Goal: Information Seeking & Learning: Check status

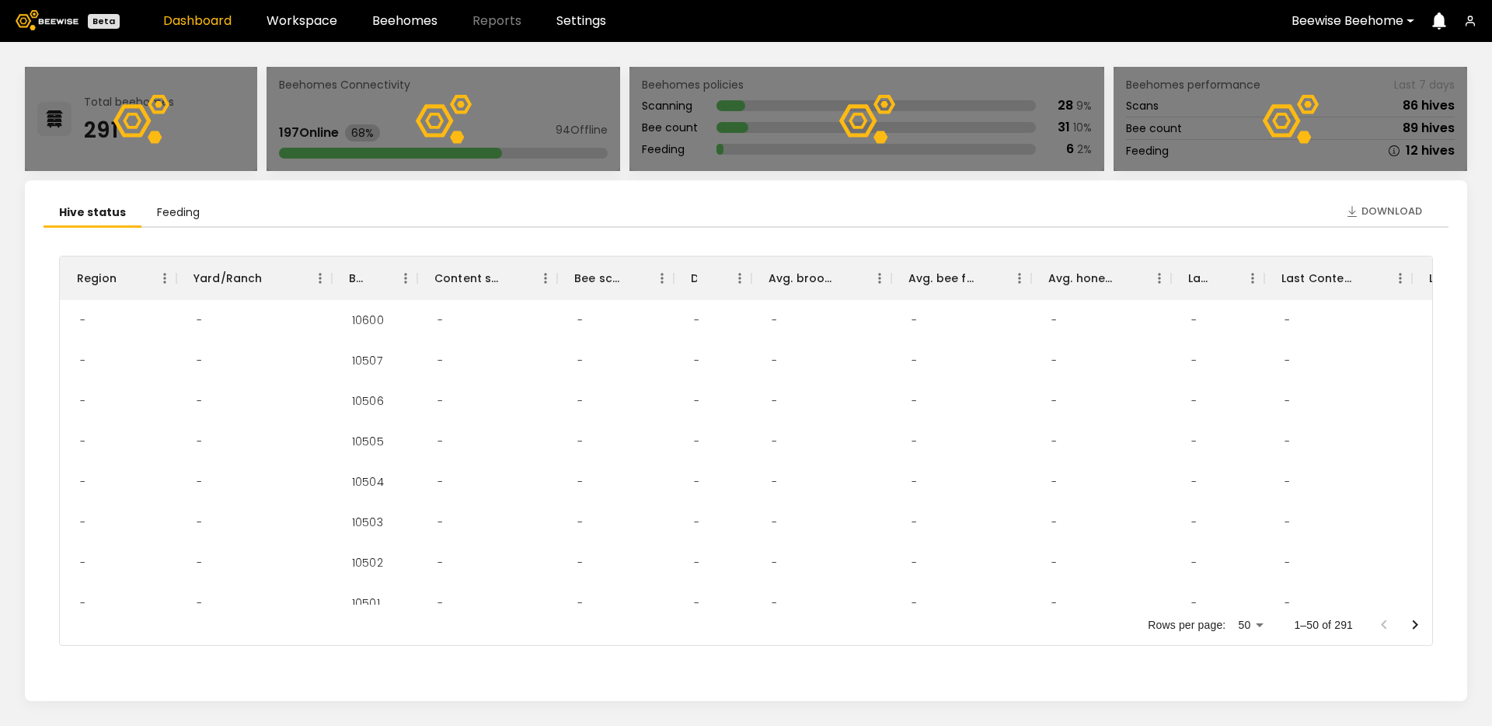
click at [403, 31] on header "Beta Dashboard Workspace Beehomes Reports Settings Beewise Beehome" at bounding box center [746, 21] width 1492 height 42
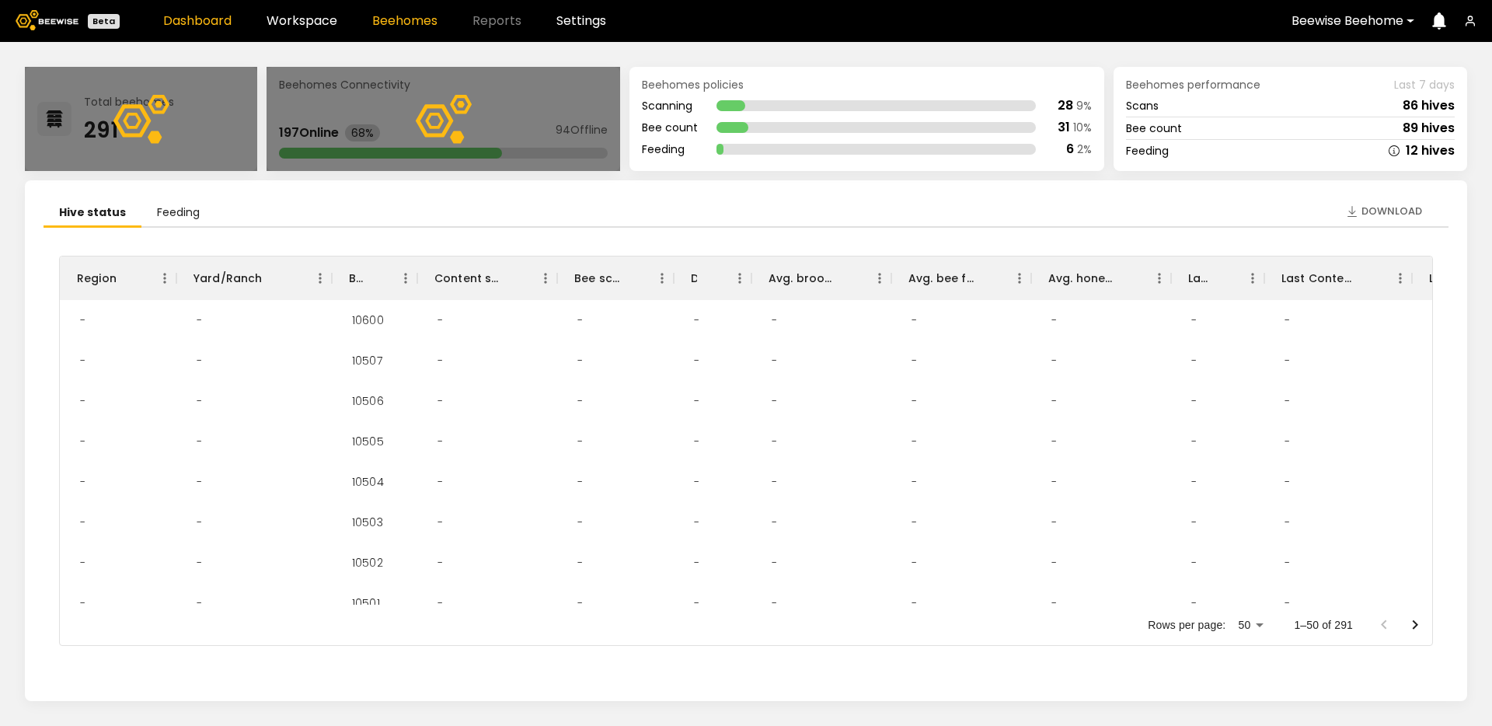
click at [413, 23] on link "Beehomes" at bounding box center [404, 21] width 65 height 12
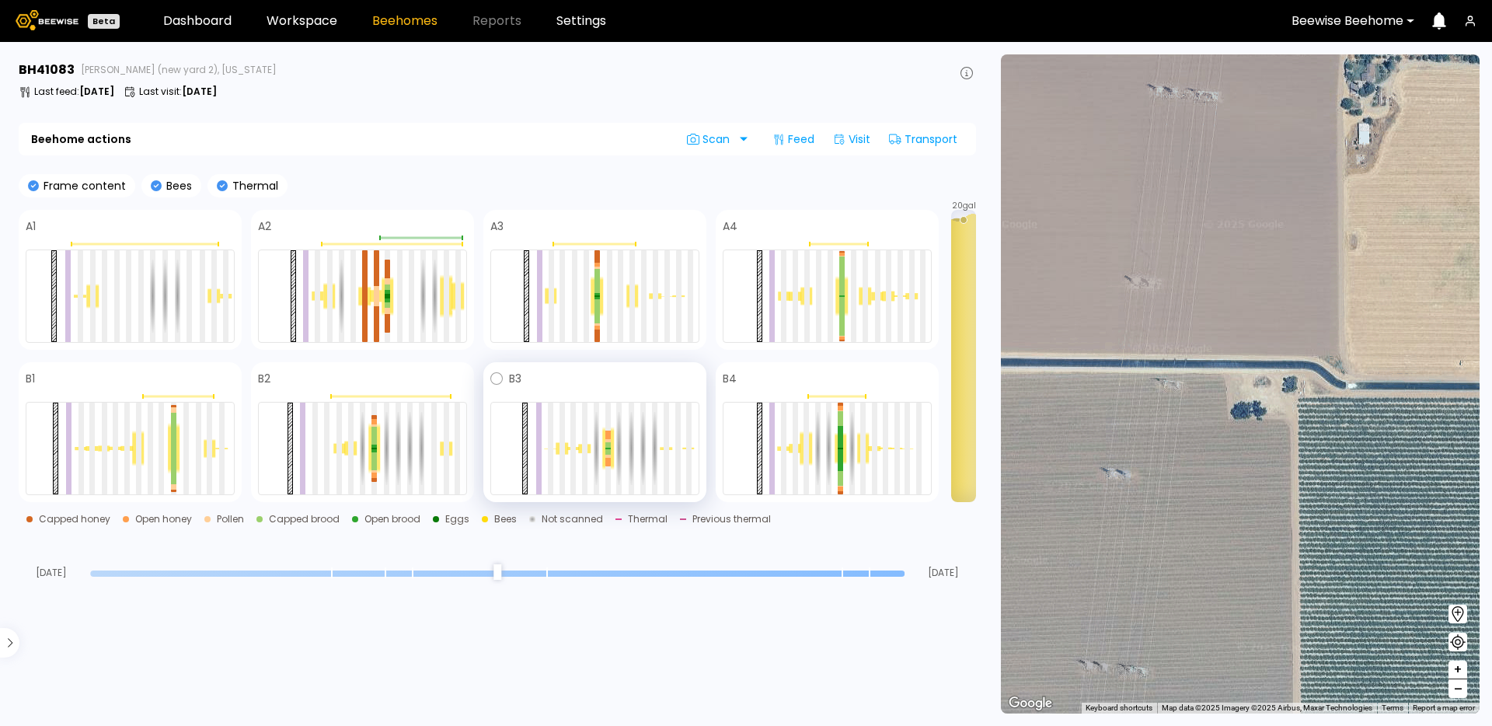
click at [591, 380] on span at bounding box center [610, 378] width 178 height 19
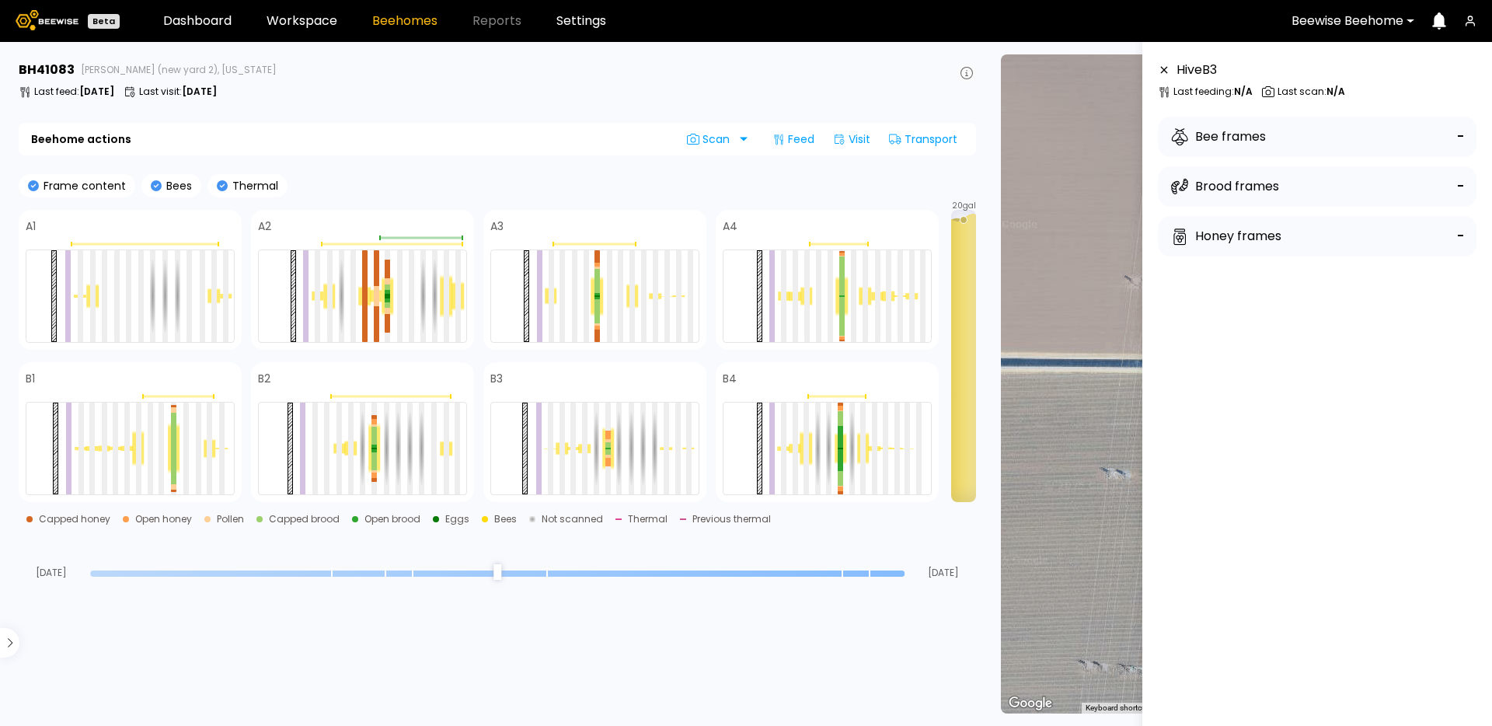
click at [974, 73] on button at bounding box center [966, 73] width 19 height 19
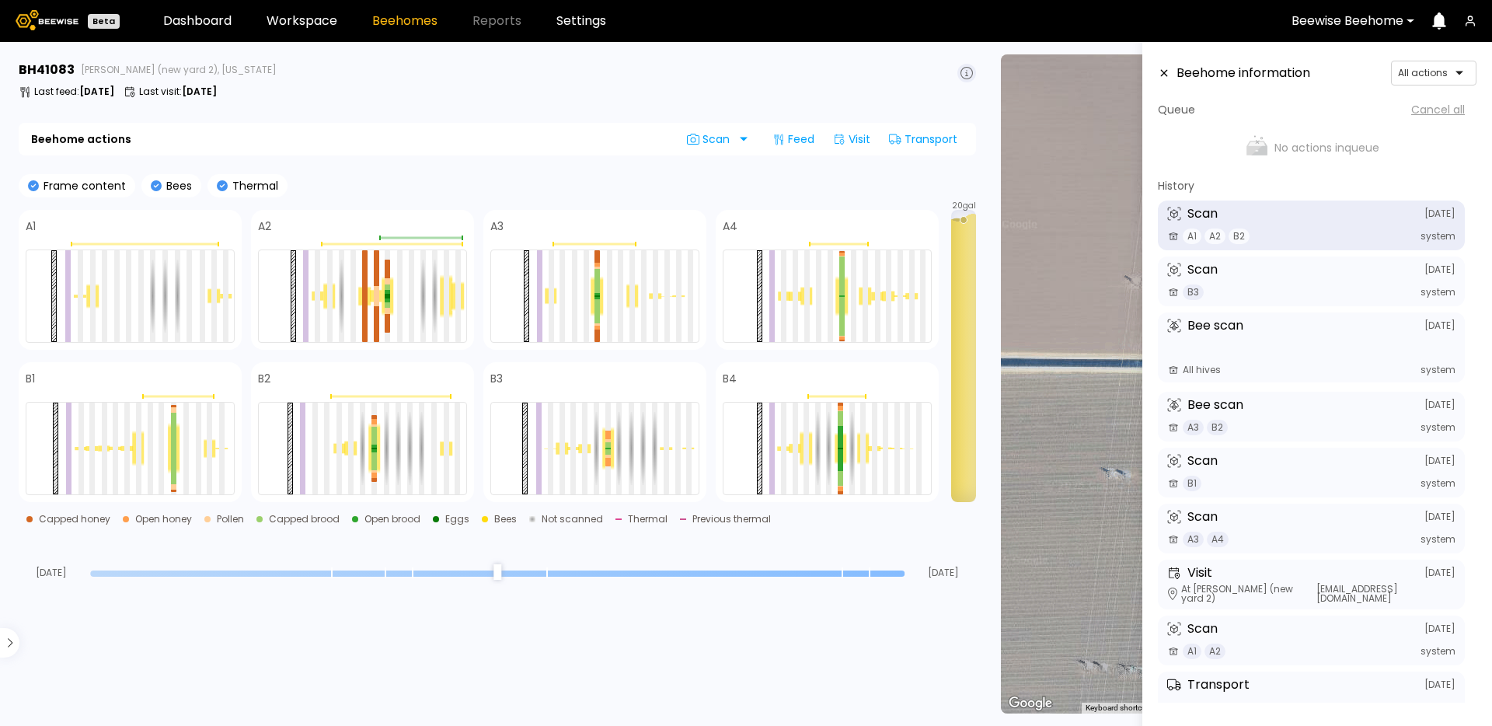
click at [1236, 216] on div "Scan August 25" at bounding box center [1311, 214] width 288 height 14
click at [1236, 234] on span "B2" at bounding box center [1238, 236] width 21 height 16
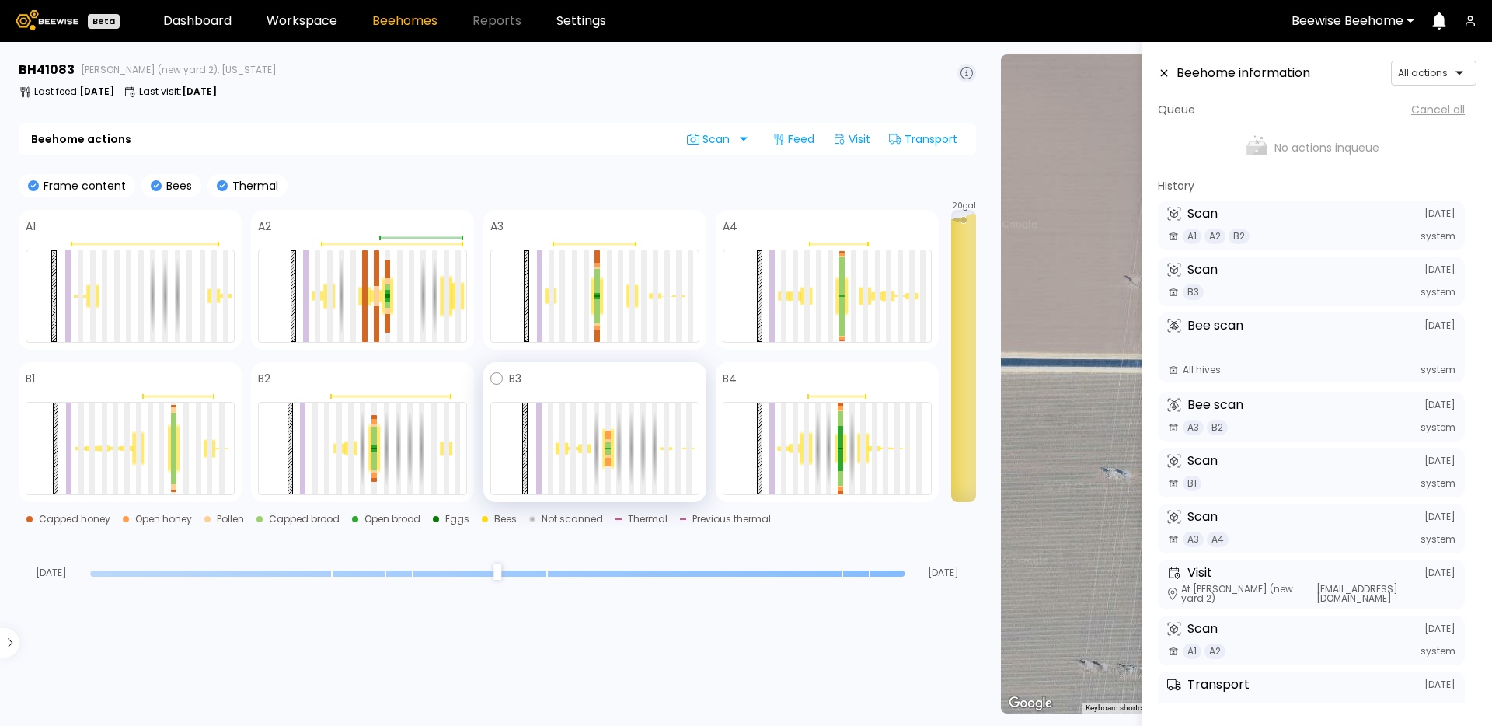
click at [529, 378] on span at bounding box center [610, 378] width 178 height 19
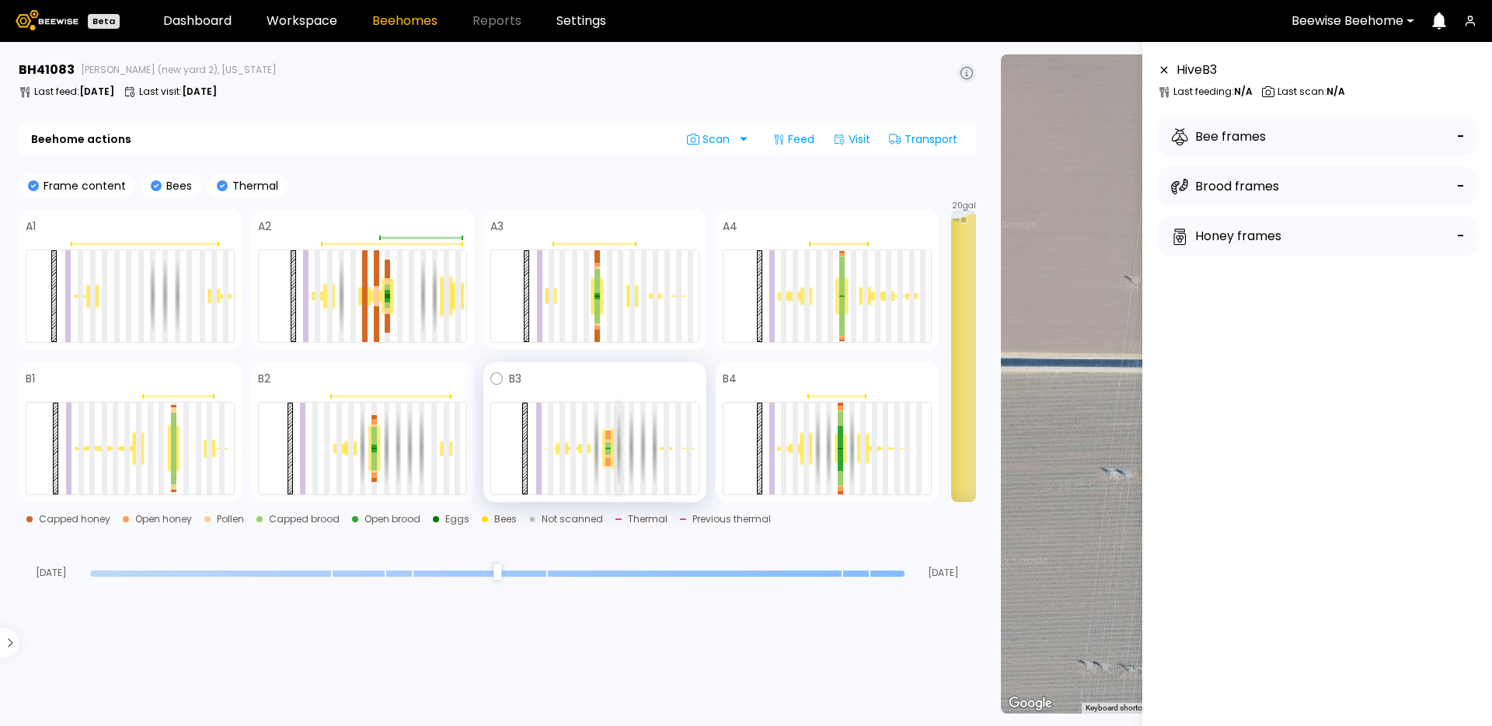
click at [620, 438] on div at bounding box center [618, 448] width 5 height 92
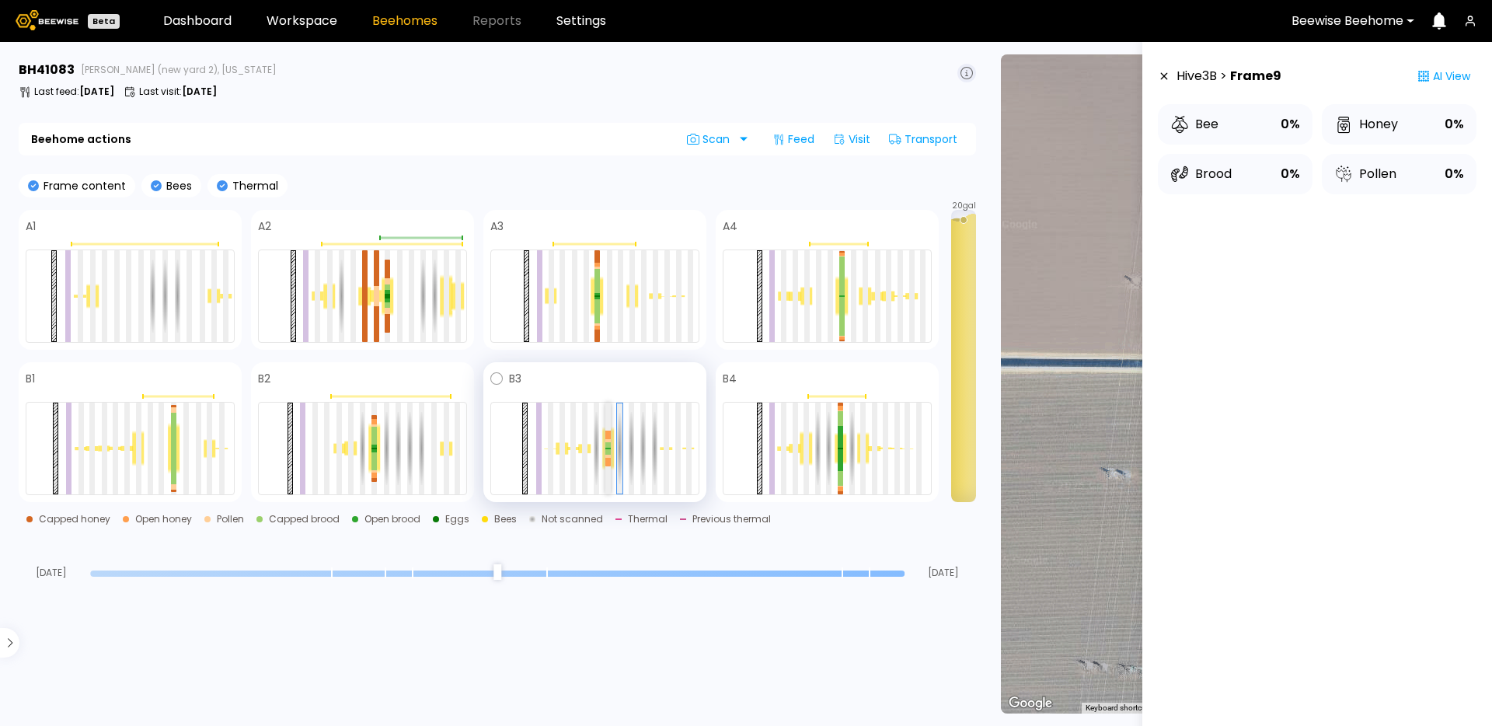
click at [606, 444] on div at bounding box center [607, 444] width 5 height 5
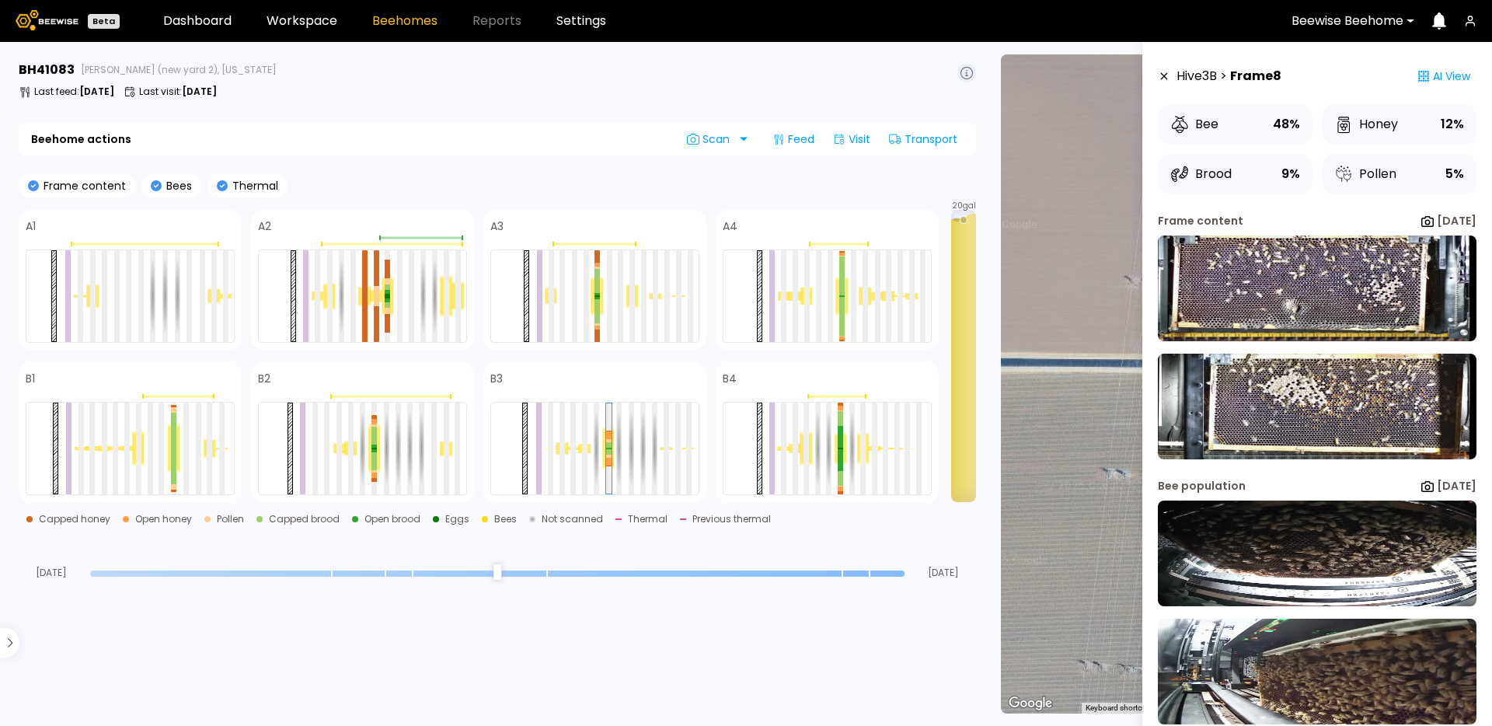
click at [1160, 75] on icon at bounding box center [1164, 76] width 12 height 11
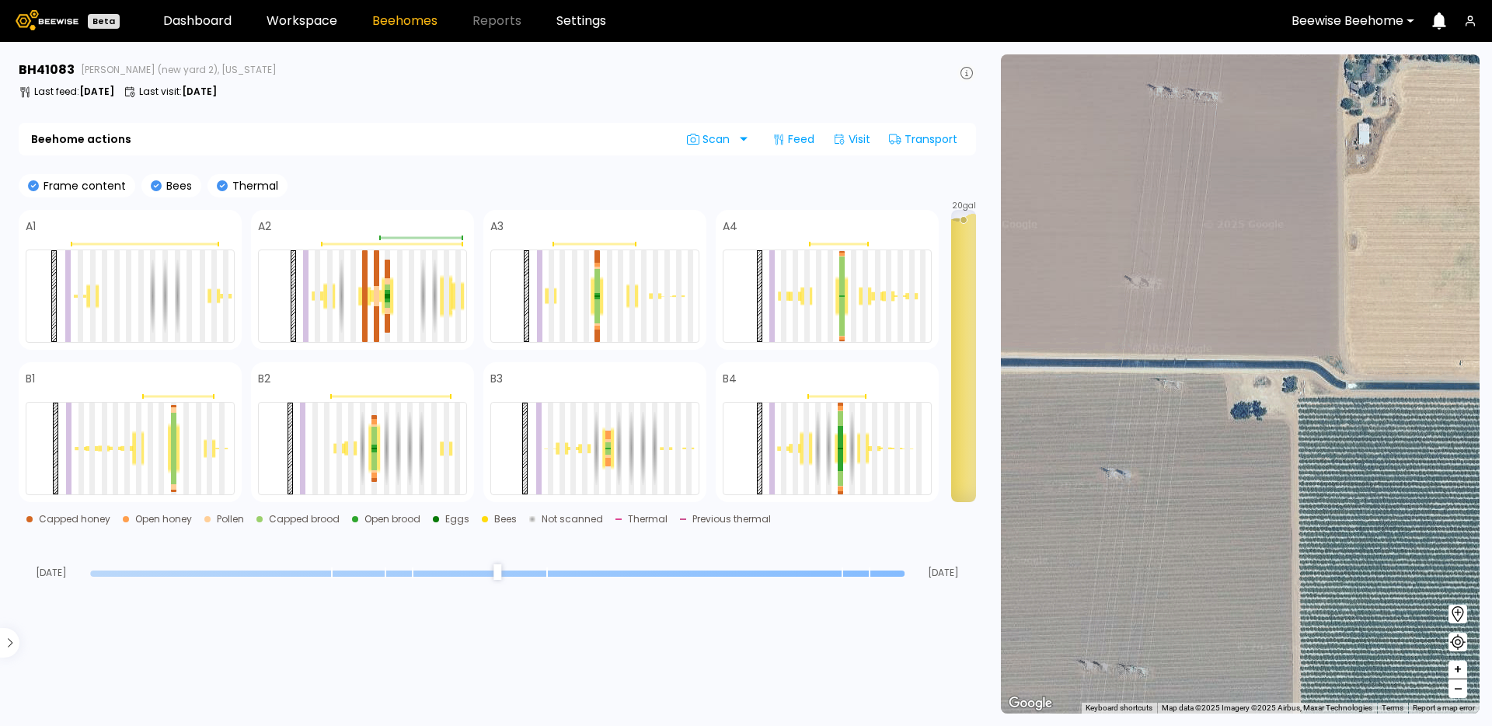
click at [961, 68] on icon at bounding box center [966, 73] width 12 height 12
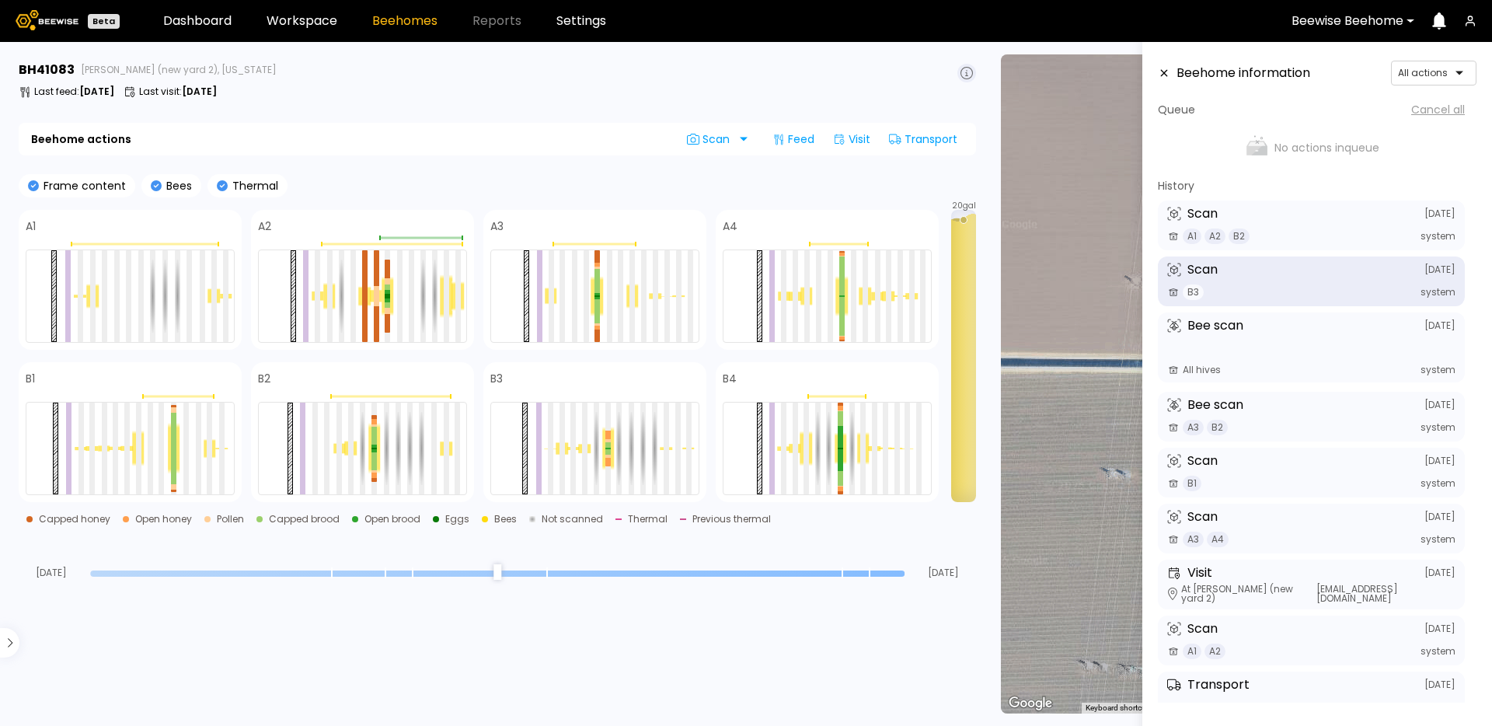
click at [1191, 289] on span "B3" at bounding box center [1193, 292] width 21 height 16
click at [1192, 294] on span "B3" at bounding box center [1193, 292] width 21 height 16
click at [1253, 276] on div "Scan August 24" at bounding box center [1311, 270] width 288 height 14
click at [1204, 293] on div "B3 system" at bounding box center [1311, 292] width 288 height 16
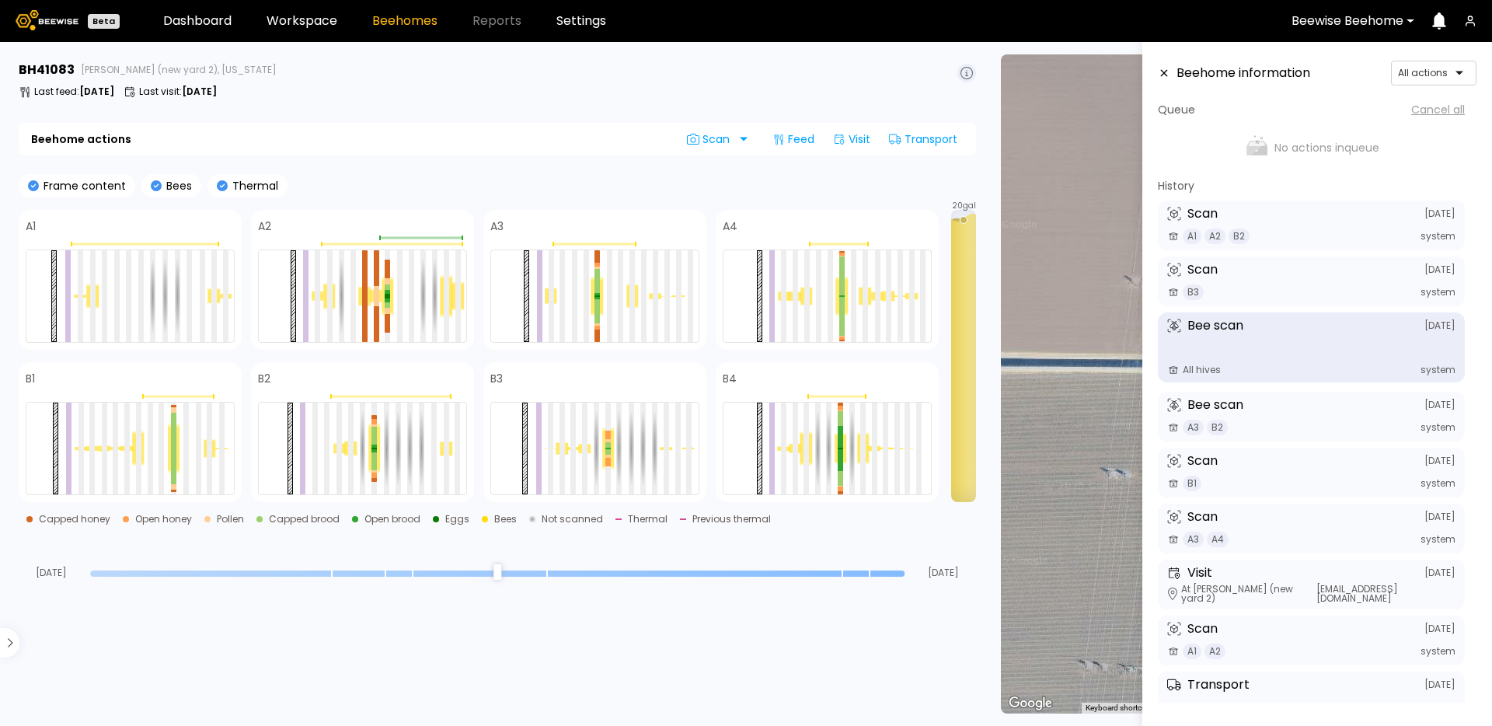
click at [1229, 351] on div "Bee scan August 24 All hives system" at bounding box center [1311, 347] width 307 height 70
click at [1219, 376] on div "Bee scan August 24 All hives system" at bounding box center [1311, 347] width 307 height 70
click at [1217, 371] on div "All hives system" at bounding box center [1311, 370] width 288 height 12
click at [1350, 347] on div "Bee scan August 24 All hives system" at bounding box center [1311, 347] width 307 height 70
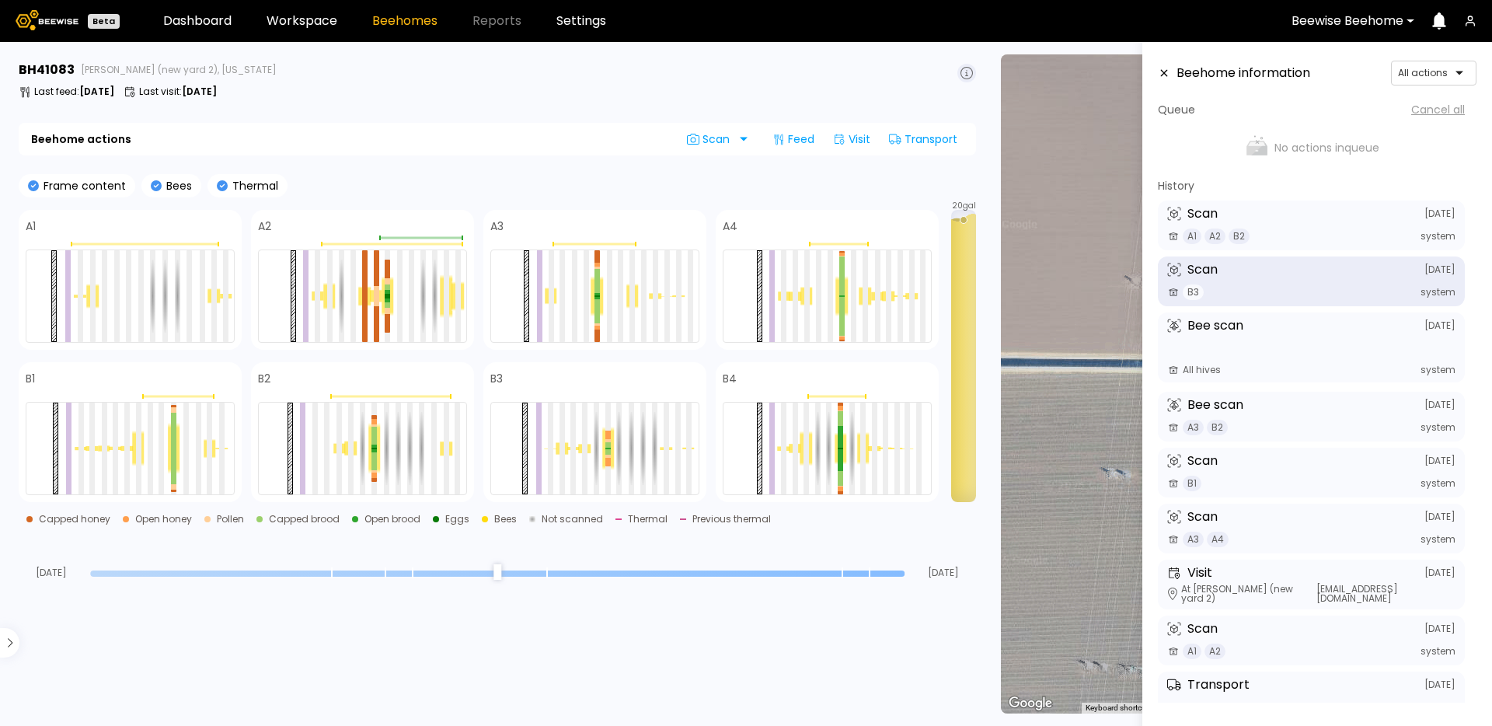
click at [1275, 275] on div "Scan August 24" at bounding box center [1311, 270] width 288 height 14
click at [1176, 284] on div "B3 system" at bounding box center [1311, 292] width 288 height 16
click at [1183, 287] on span "B3" at bounding box center [1193, 292] width 21 height 16
click at [1190, 287] on span "B3" at bounding box center [1193, 292] width 21 height 16
click at [1134, 270] on div "# 10067 # 10081 # 10094 # 10108 # 10111 # 10146 # 10152 # 10153 # 10154 # 10175…" at bounding box center [1240, 383] width 479 height 659
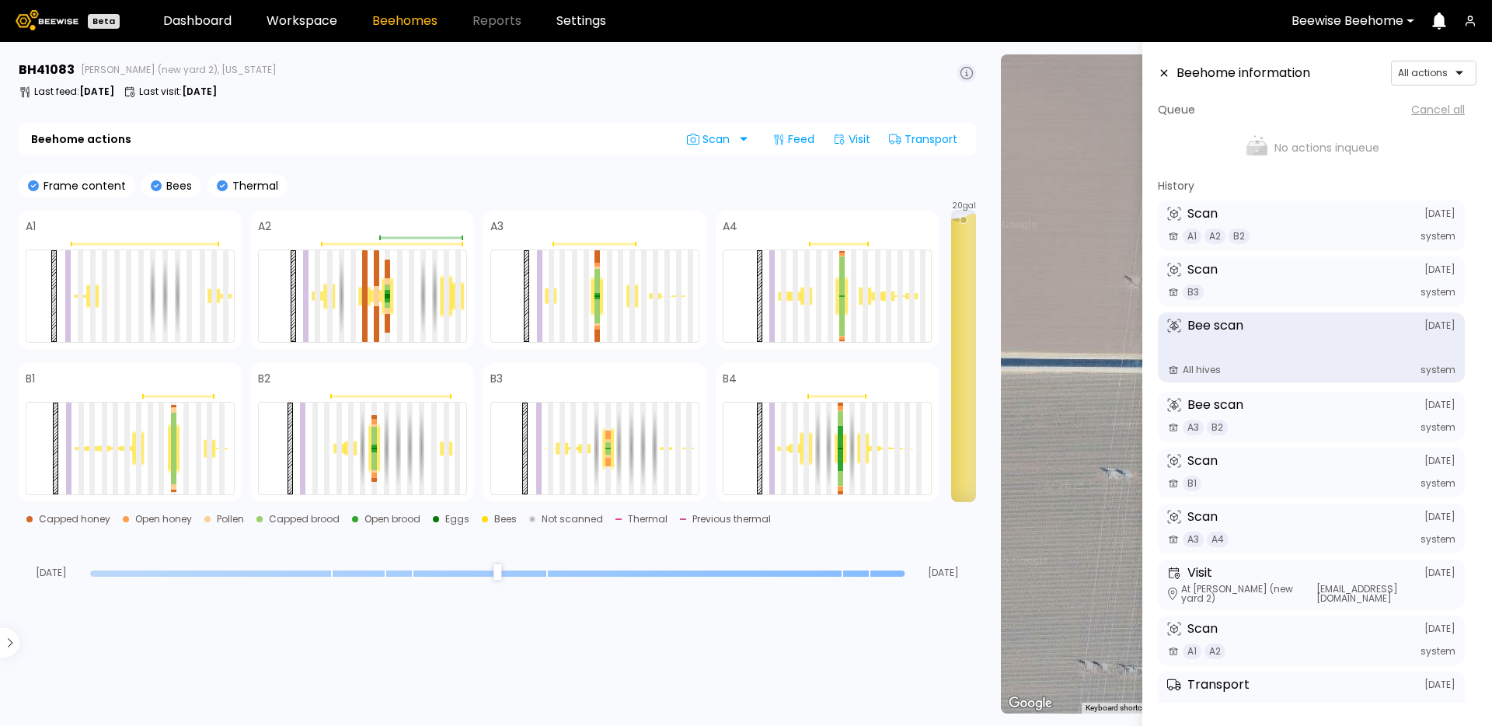
click at [1186, 357] on div "Bee scan August 24 All hives system" at bounding box center [1311, 347] width 307 height 70
click at [1190, 364] on div "All hives system" at bounding box center [1311, 370] width 288 height 12
click at [1228, 375] on div "All hives system" at bounding box center [1311, 370] width 288 height 12
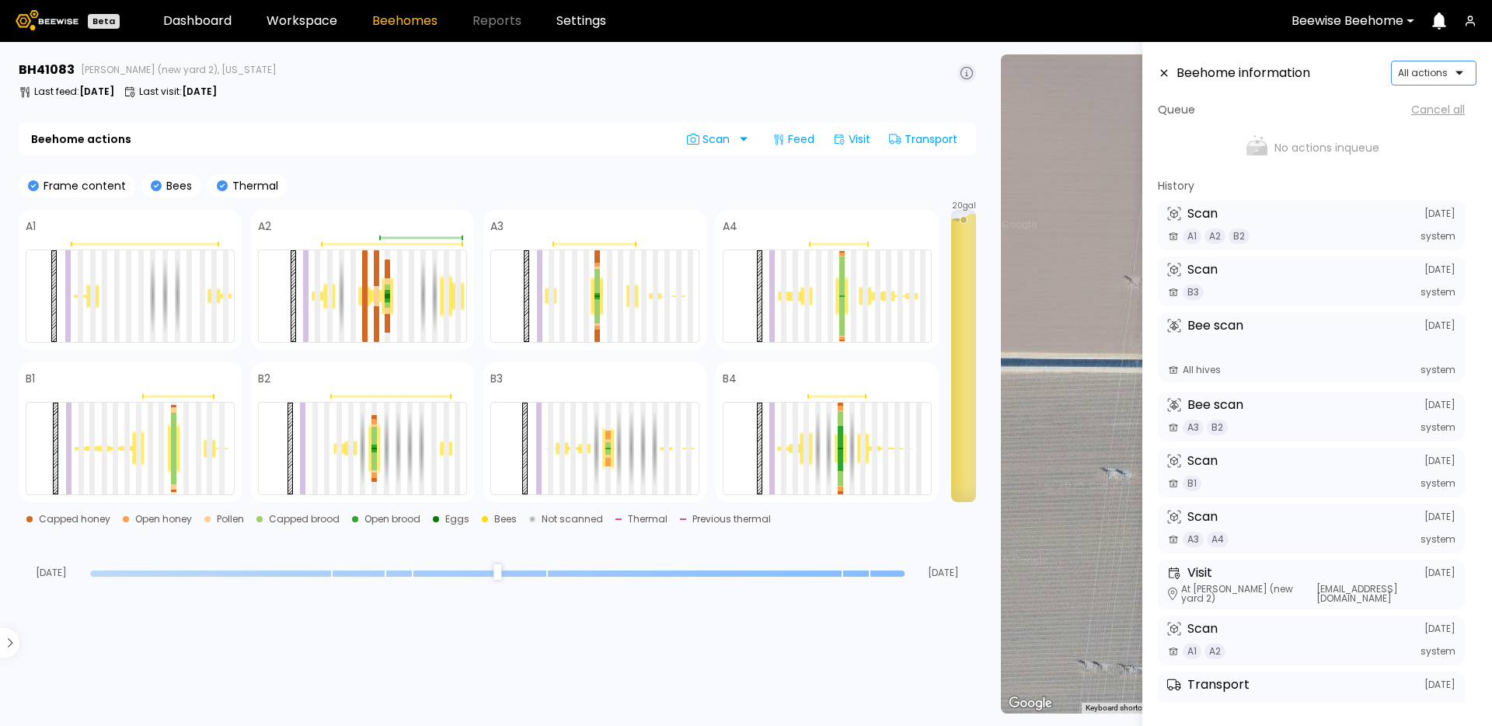
click at [1422, 71] on div at bounding box center [1427, 73] width 59 height 14
click at [1409, 132] on div "Scan" at bounding box center [1433, 127] width 67 height 9
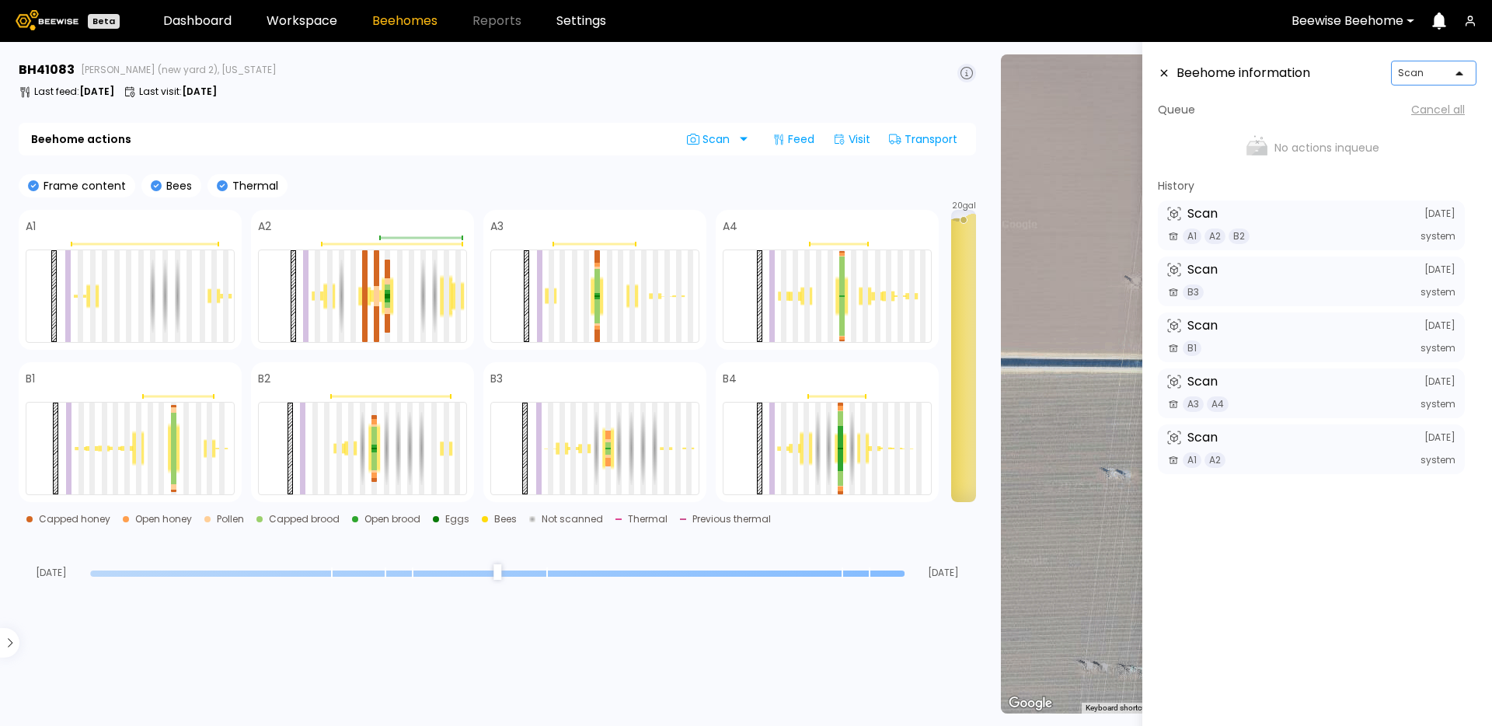
click at [1423, 74] on div at bounding box center [1427, 73] width 59 height 14
click at [1413, 103] on div "All actions" at bounding box center [1433, 105] width 67 height 9
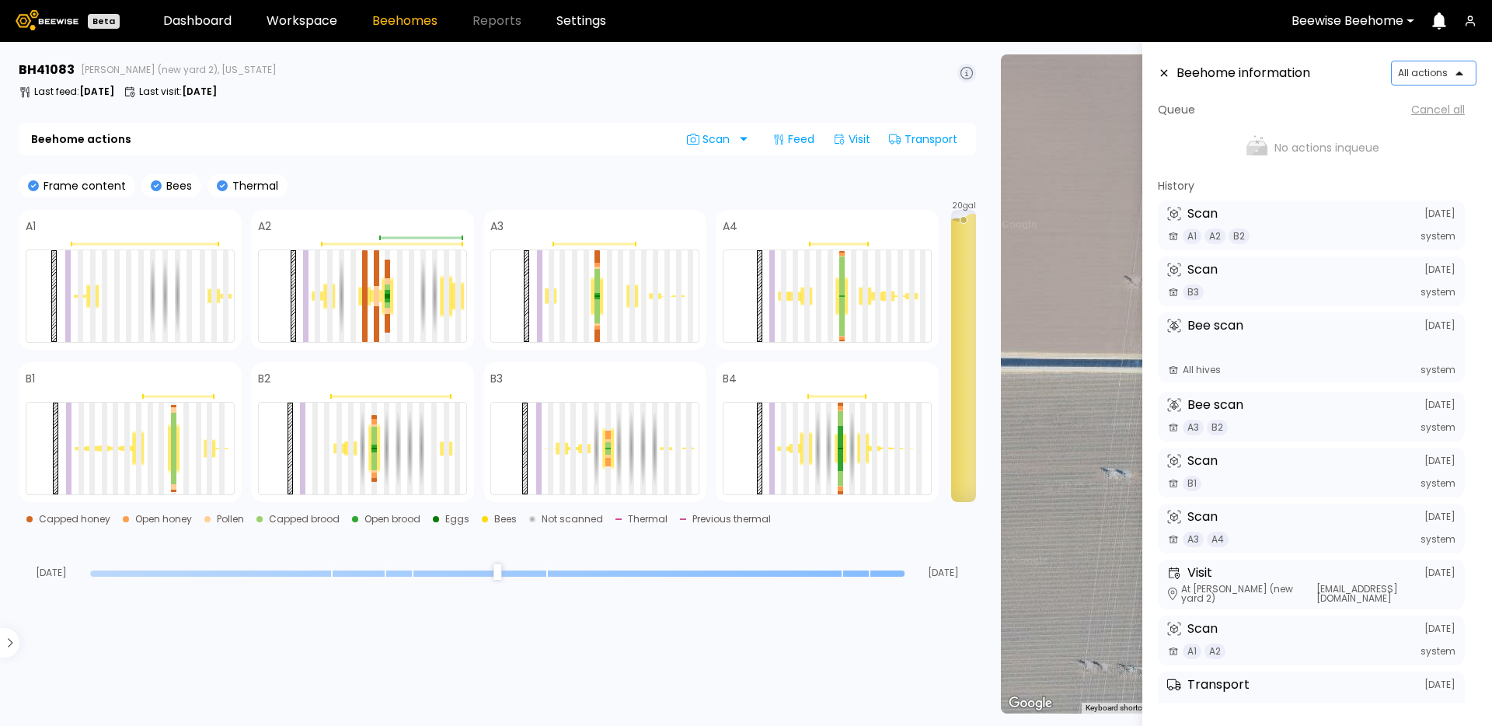
click at [890, 575] on input "range" at bounding box center [497, 573] width 814 height 6
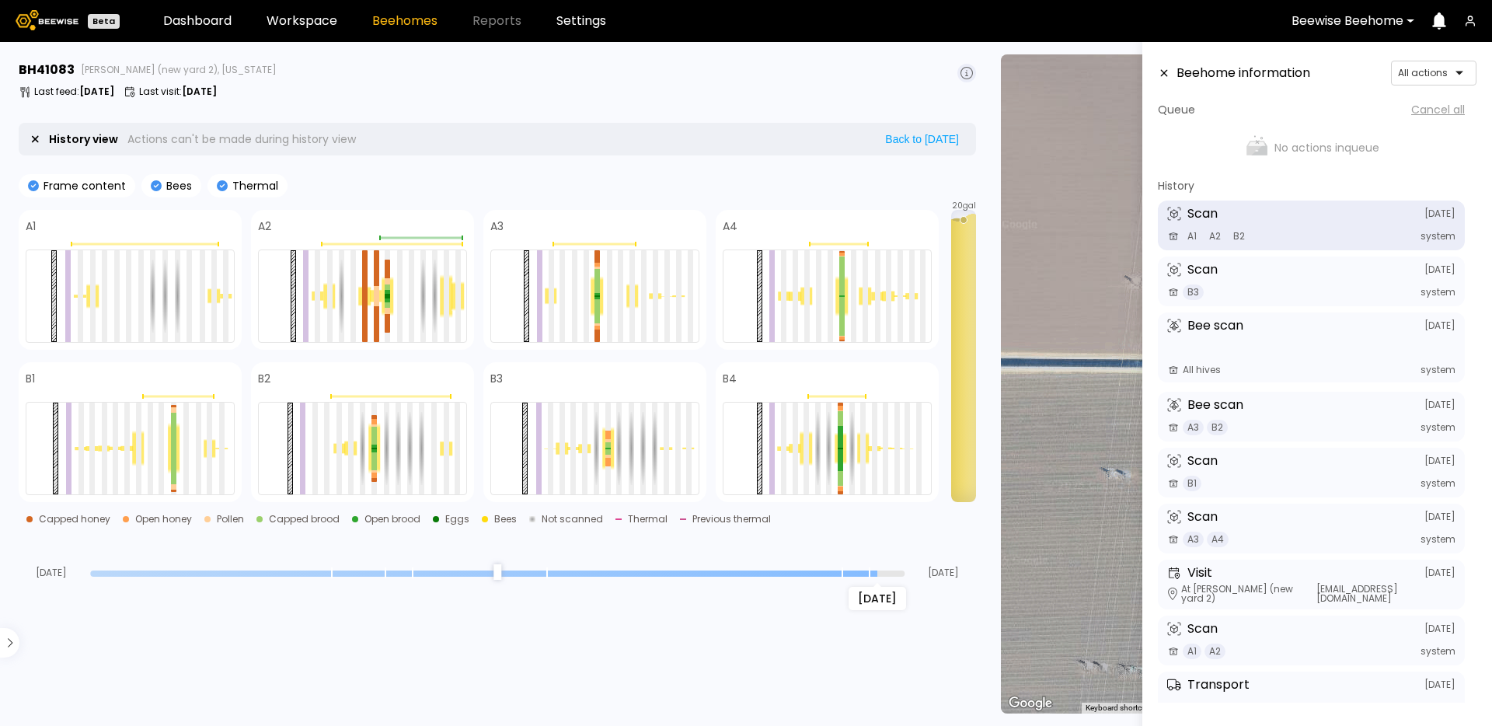
drag, startPoint x: 895, startPoint y: 573, endPoint x: 863, endPoint y: 573, distance: 31.9
click at [863, 573] on input "range" at bounding box center [497, 573] width 814 height 6
drag, startPoint x: 874, startPoint y: 573, endPoint x: 865, endPoint y: 570, distance: 9.8
click at [865, 570] on input "range" at bounding box center [497, 573] width 814 height 6
click at [1220, 278] on div "Scan August 24 B3 system" at bounding box center [1311, 281] width 307 height 50
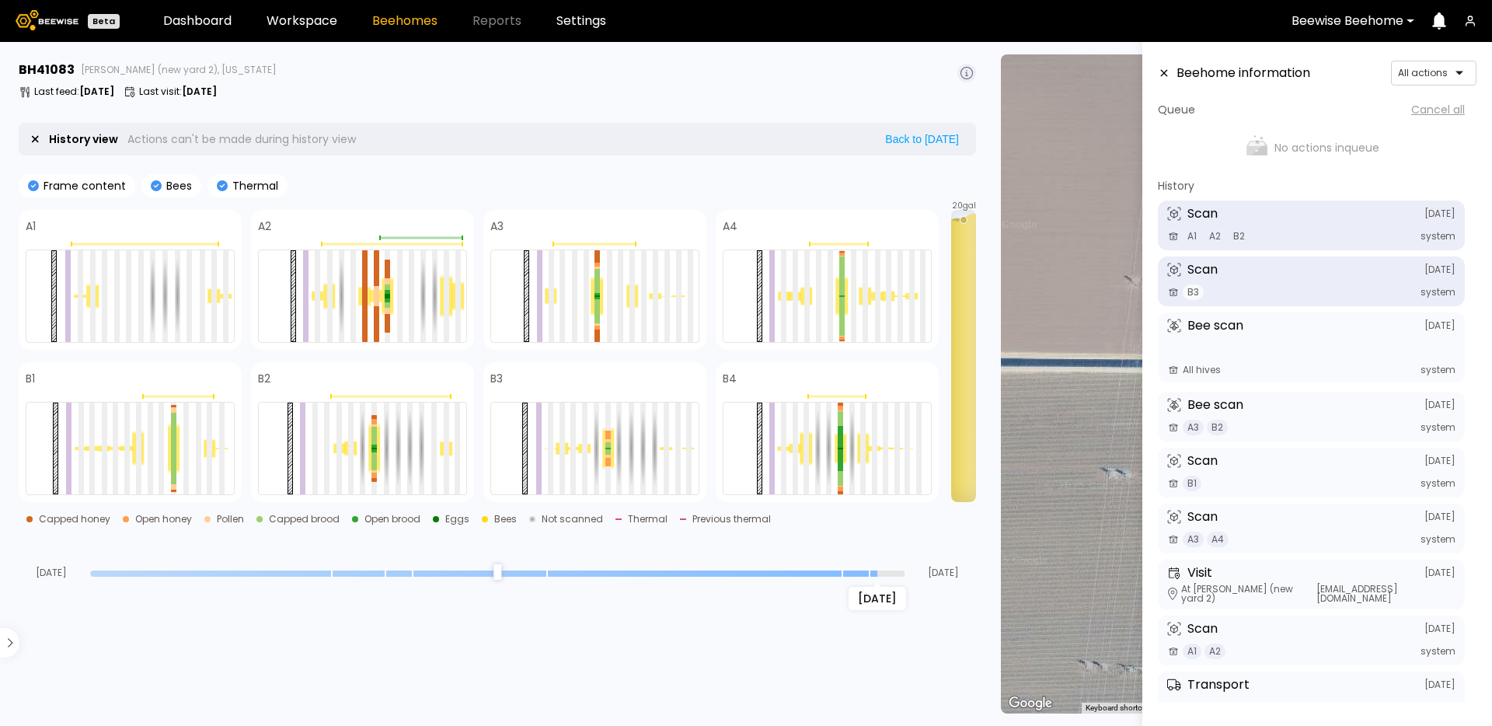
click at [1385, 286] on div "B3 system" at bounding box center [1311, 292] width 288 height 16
click at [1446, 284] on div "B3 system" at bounding box center [1311, 292] width 288 height 16
click at [1436, 296] on span "system" at bounding box center [1437, 291] width 35 height 9
click at [1221, 298] on div "B3 system" at bounding box center [1311, 292] width 288 height 16
click at [1185, 295] on span "B3" at bounding box center [1193, 292] width 21 height 16
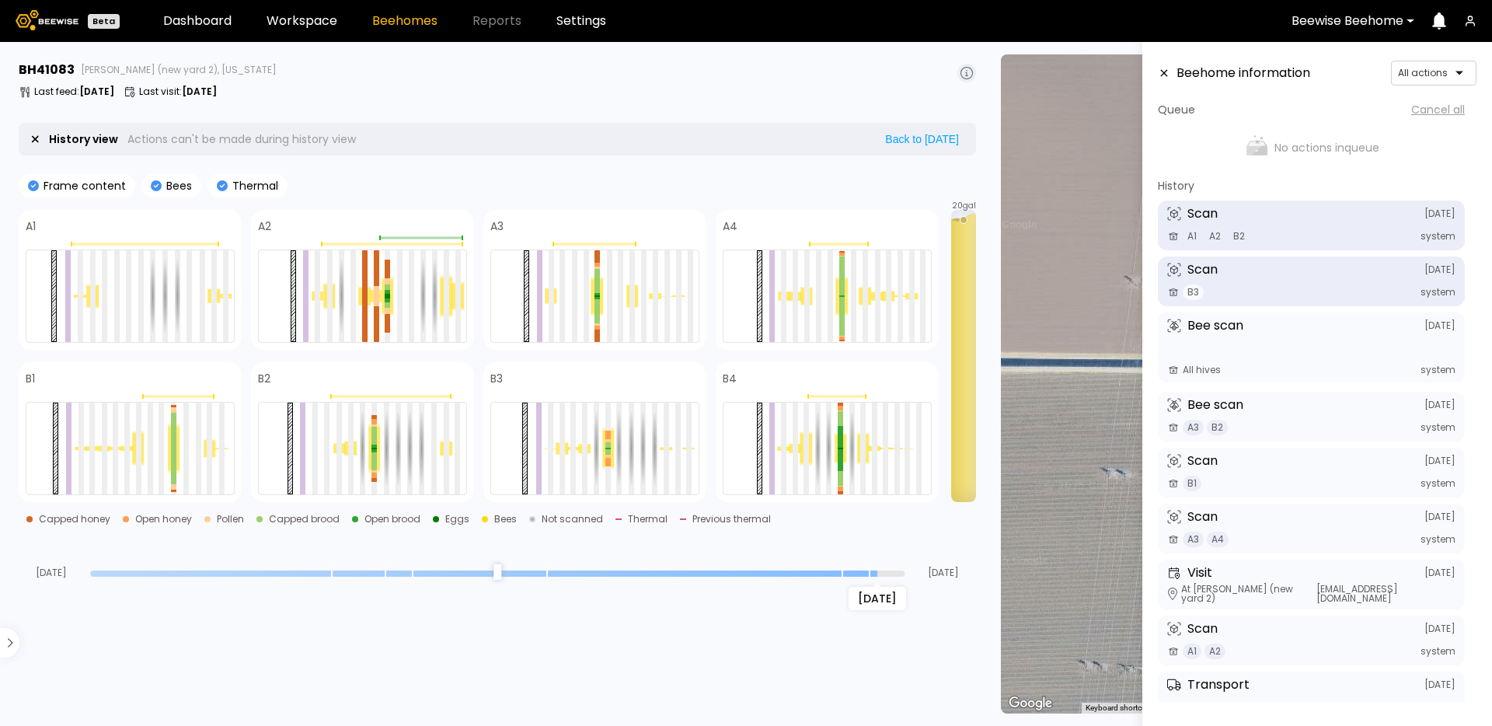
click at [1200, 291] on span "B3" at bounding box center [1193, 292] width 21 height 16
click at [1201, 291] on span "B3" at bounding box center [1193, 292] width 21 height 16
drag, startPoint x: 1329, startPoint y: 130, endPoint x: 1147, endPoint y: 165, distance: 185.2
click at [1147, 165] on aside "Beehome information All actions Queue Cancel all No actions in queue History Sc…" at bounding box center [1317, 405] width 350 height 726
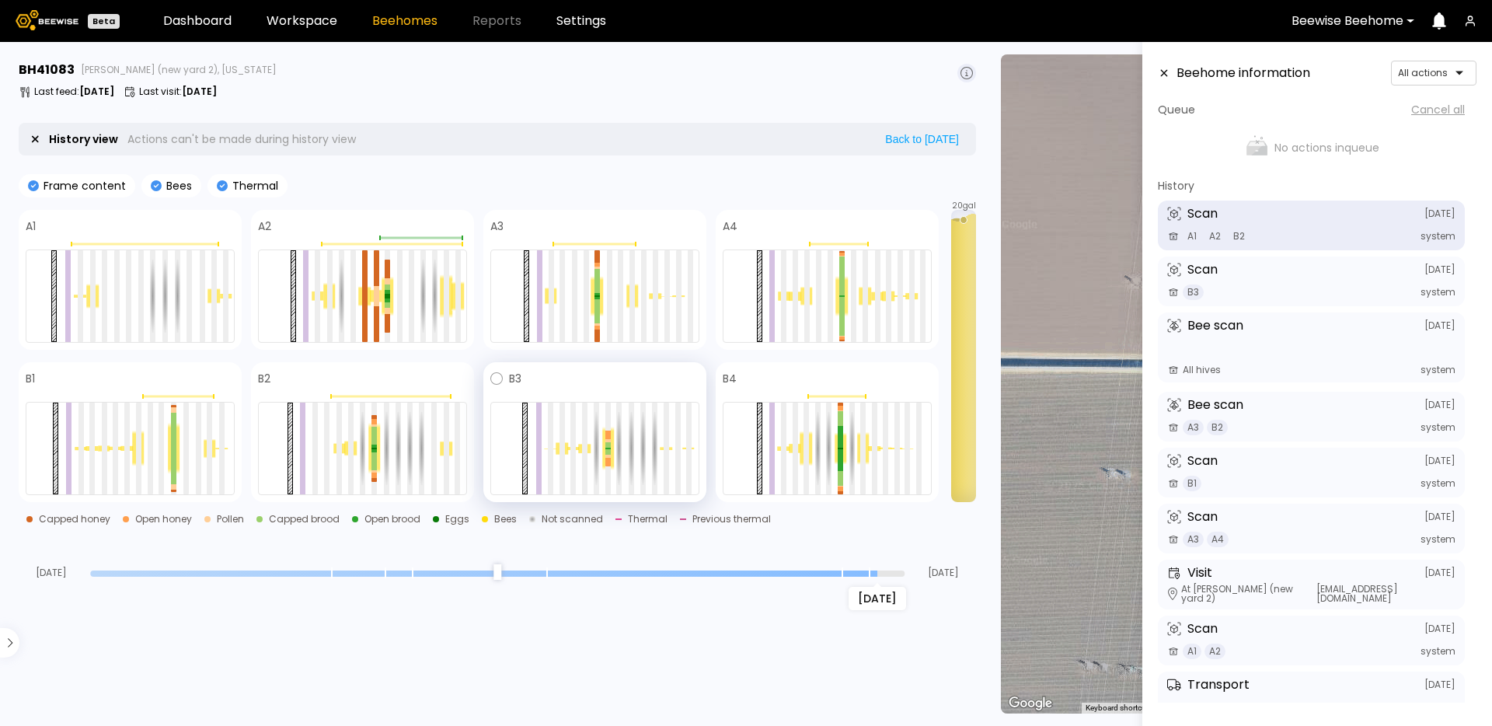
click at [541, 373] on span at bounding box center [610, 378] width 178 height 19
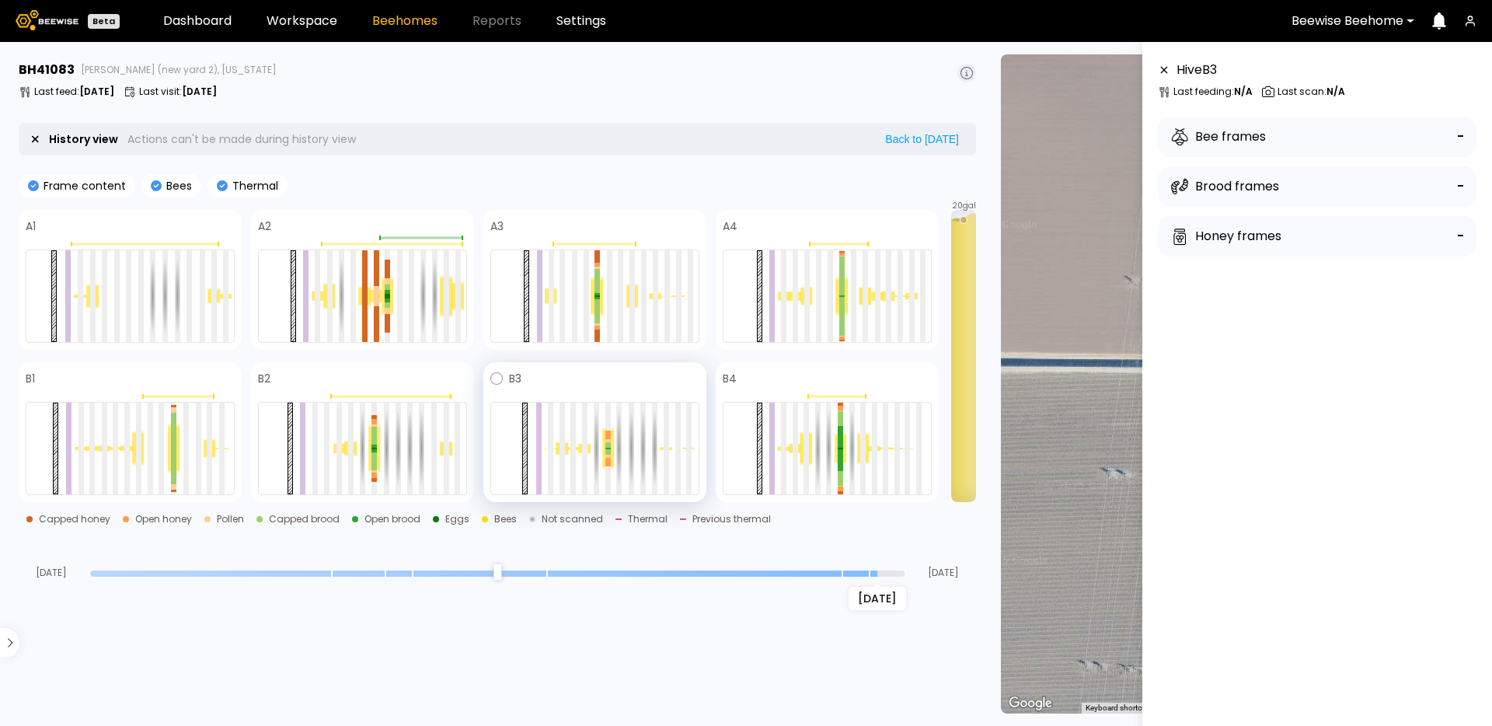
click at [586, 384] on span at bounding box center [610, 378] width 178 height 19
click at [967, 79] on button at bounding box center [966, 73] width 19 height 19
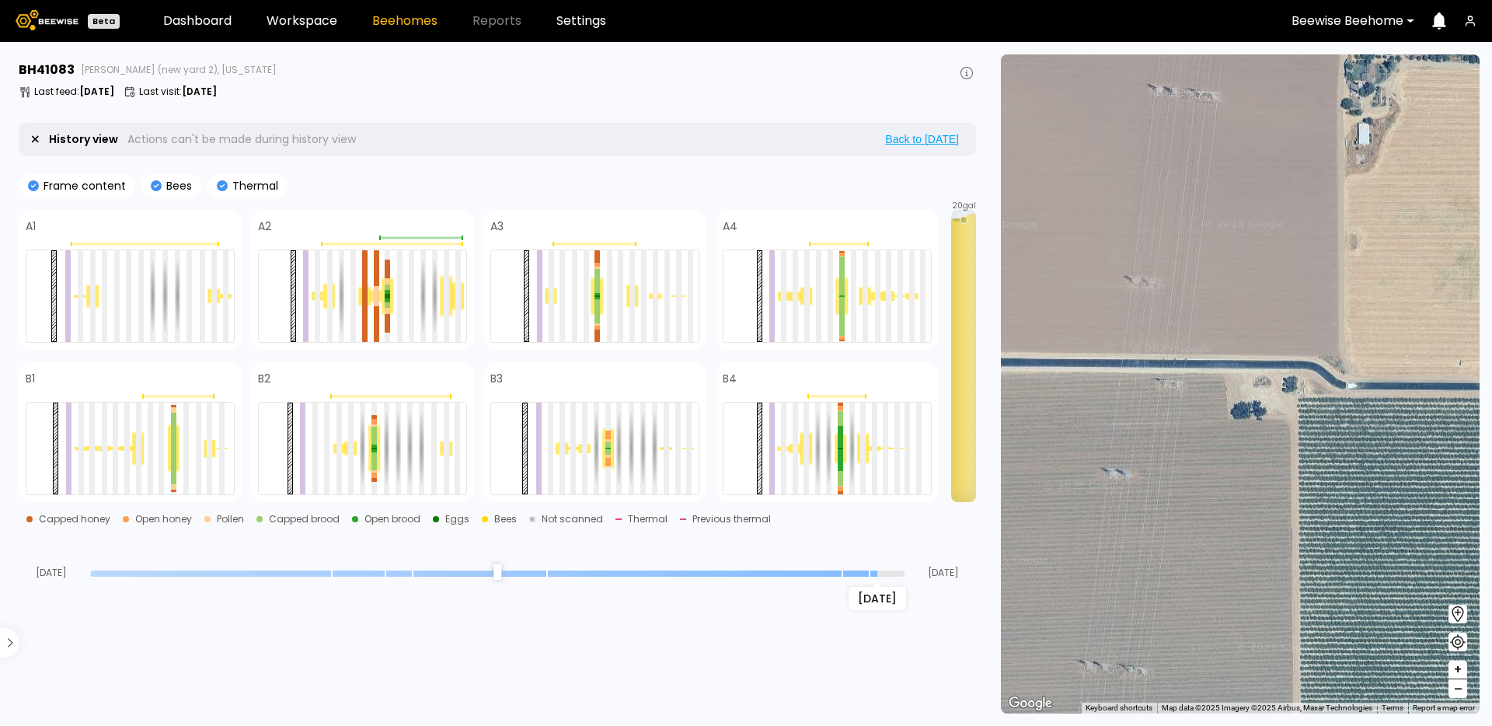
click at [922, 134] on button "Back to today" at bounding box center [921, 139] width 83 height 14
type input "*"
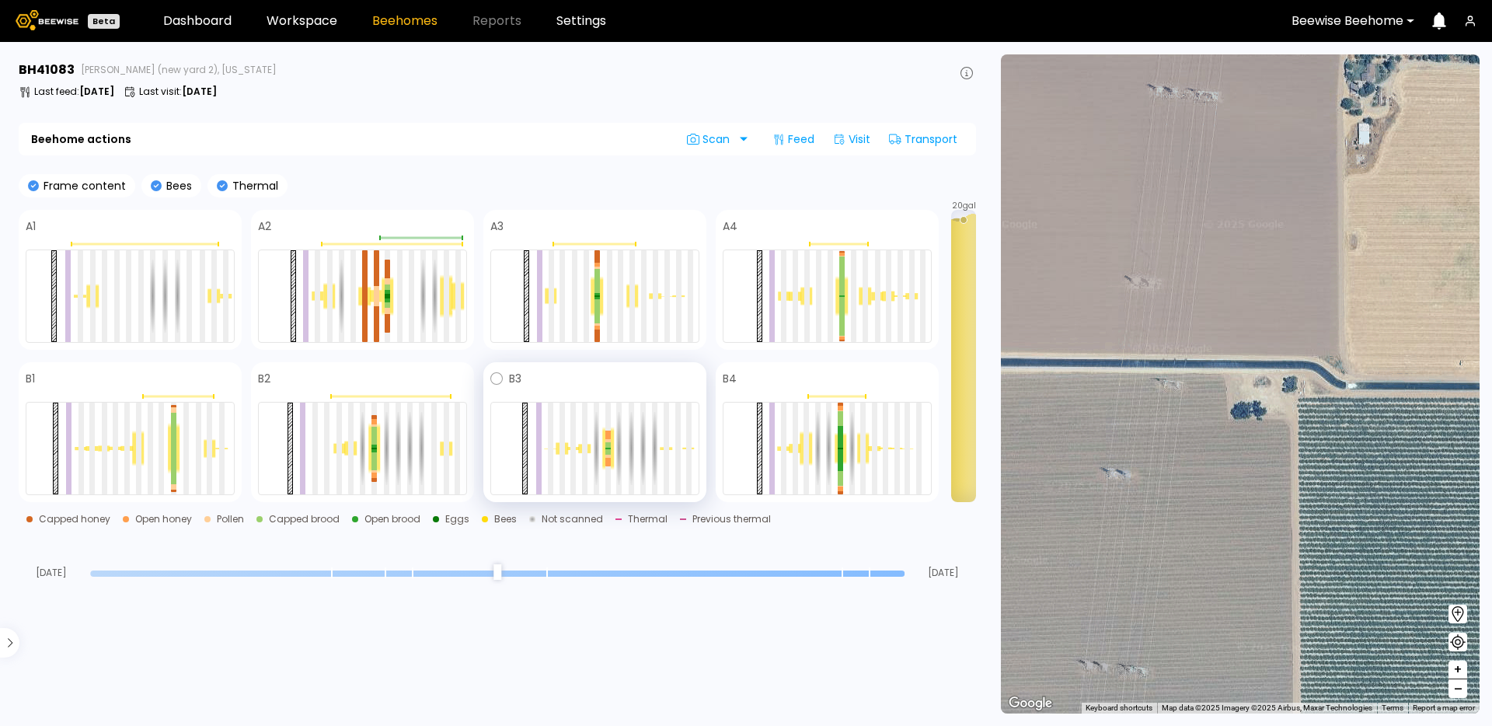
click at [560, 378] on span at bounding box center [610, 378] width 178 height 19
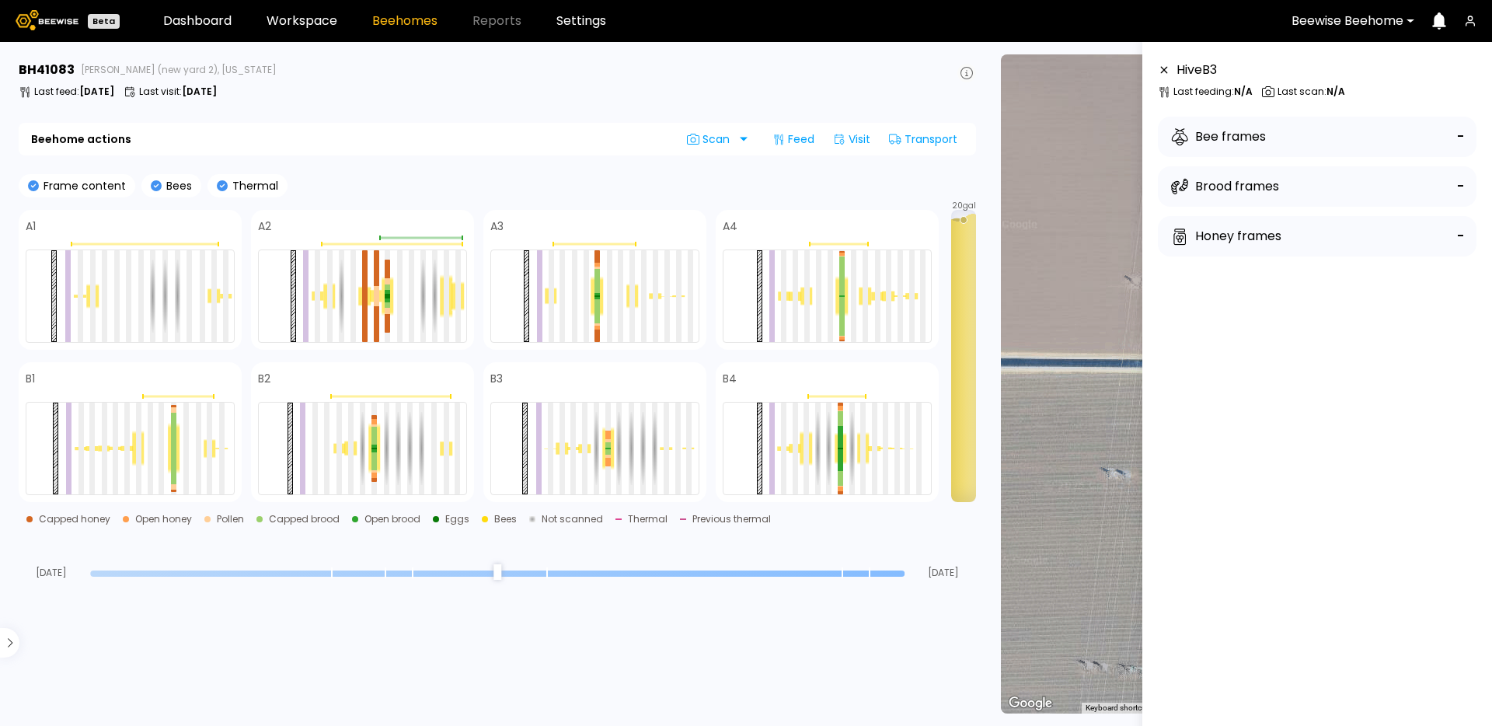
click at [969, 68] on icon at bounding box center [966, 73] width 12 height 12
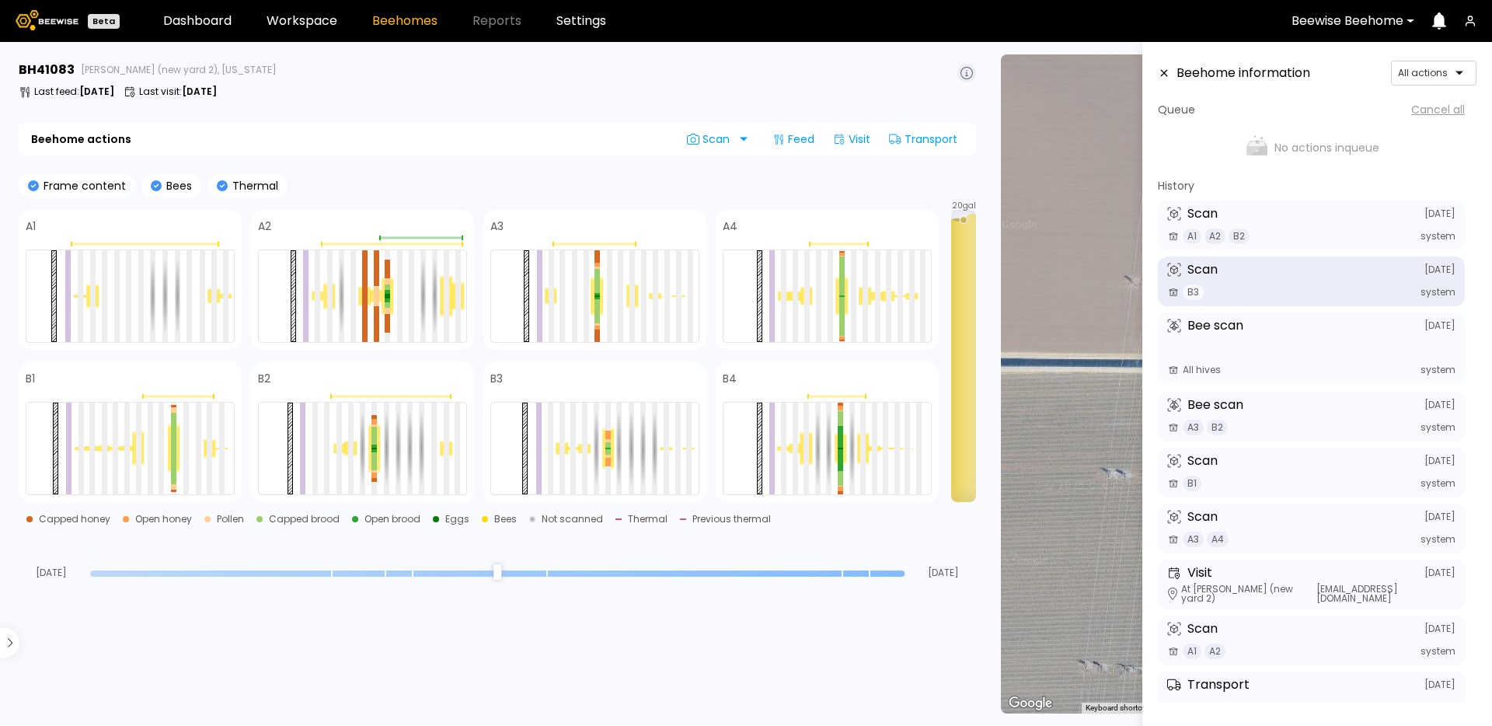
click at [1320, 270] on div "Scan August 24" at bounding box center [1311, 270] width 288 height 14
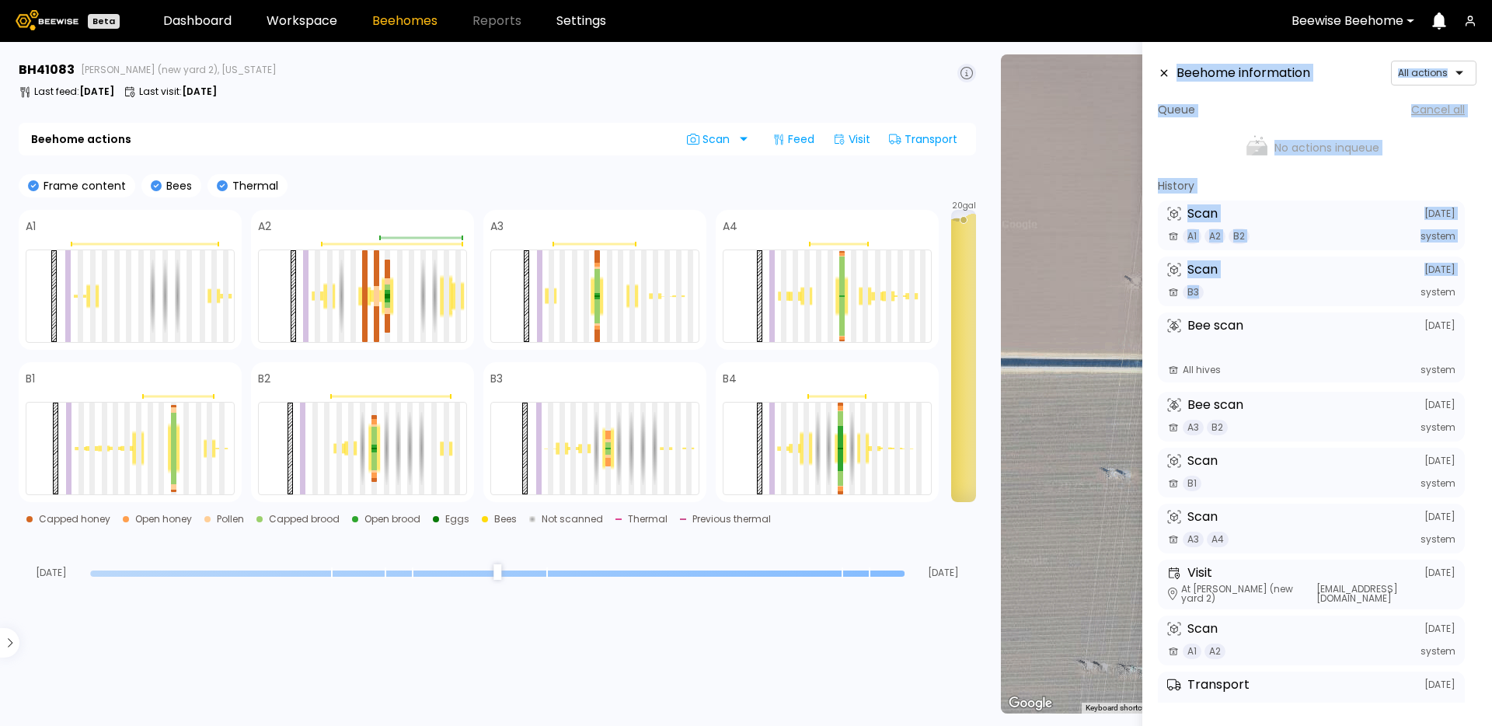
drag, startPoint x: 1208, startPoint y: 294, endPoint x: 1137, endPoint y: 250, distance: 83.7
click at [1133, 253] on main "BH 41083 Sievers (new yard 2), California Last feed : Aug 26 Last visit : Aug 0…" at bounding box center [746, 384] width 1492 height 684
click at [1218, 268] on h3 "Scan" at bounding box center [1202, 269] width 30 height 12
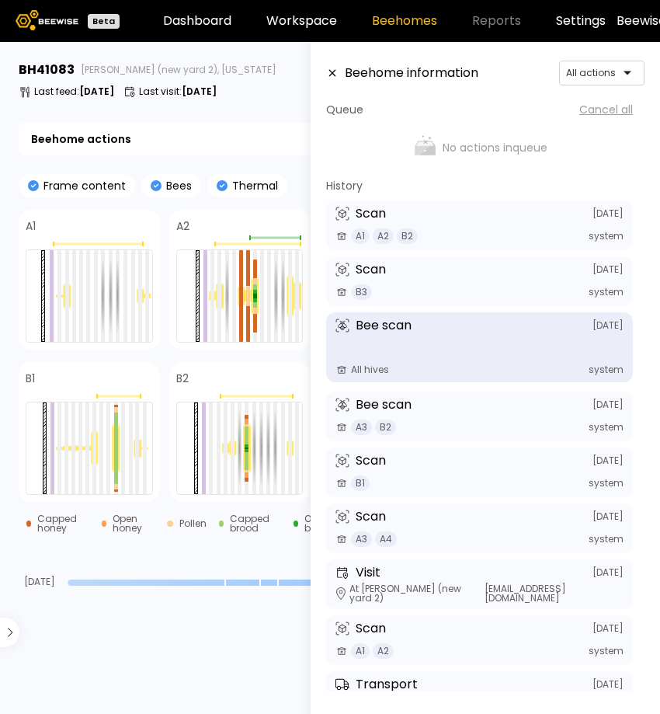
click at [529, 323] on div "Bee scan August 24" at bounding box center [480, 326] width 288 height 14
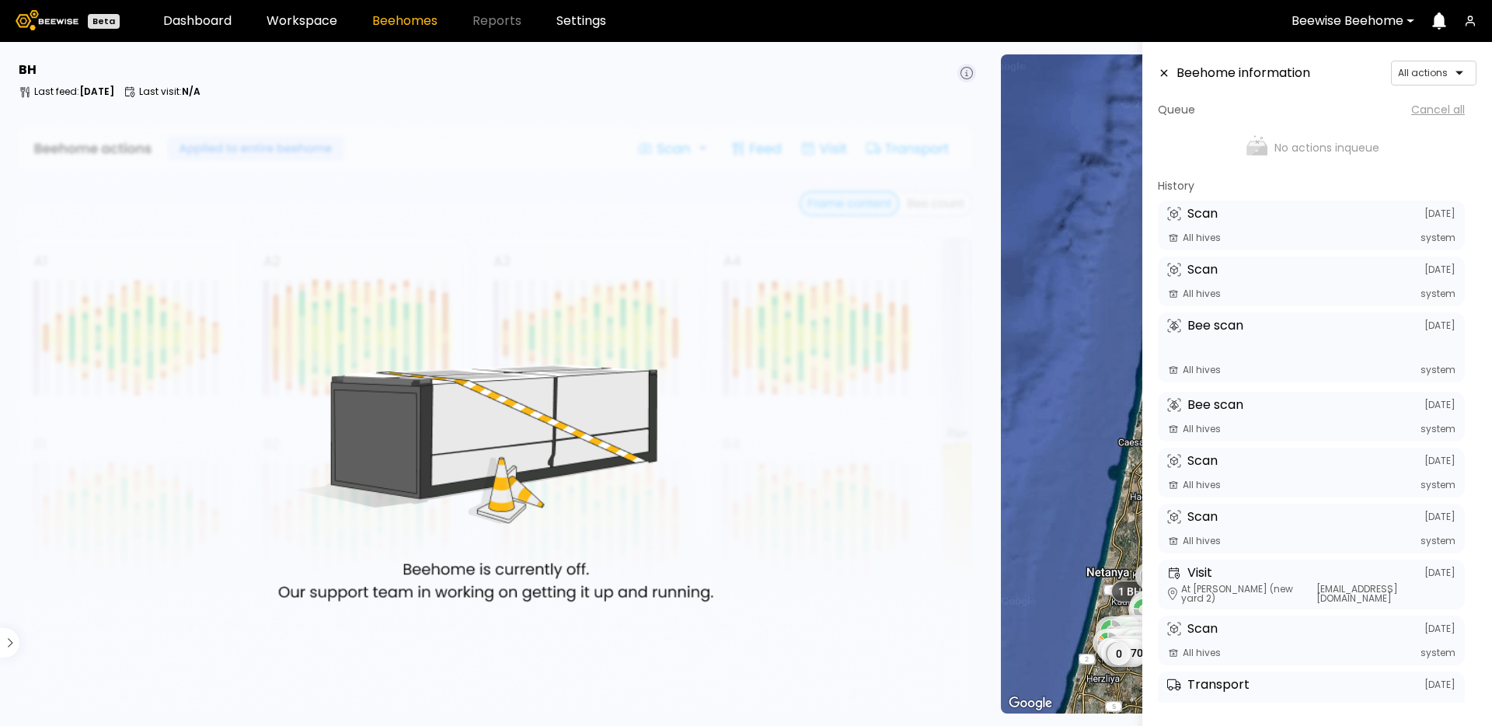
click at [1105, 82] on div "1 BH 1 BH 1 BH 1 BH 1 BH 5 BH 4 BH 0 6 32 32 5 20 32 59 39 40 0 46 45 17 36 50 …" at bounding box center [1240, 383] width 479 height 659
click at [746, 118] on section "BH Last feed : Aug 26 Last visit : N/A" at bounding box center [498, 384] width 979 height 684
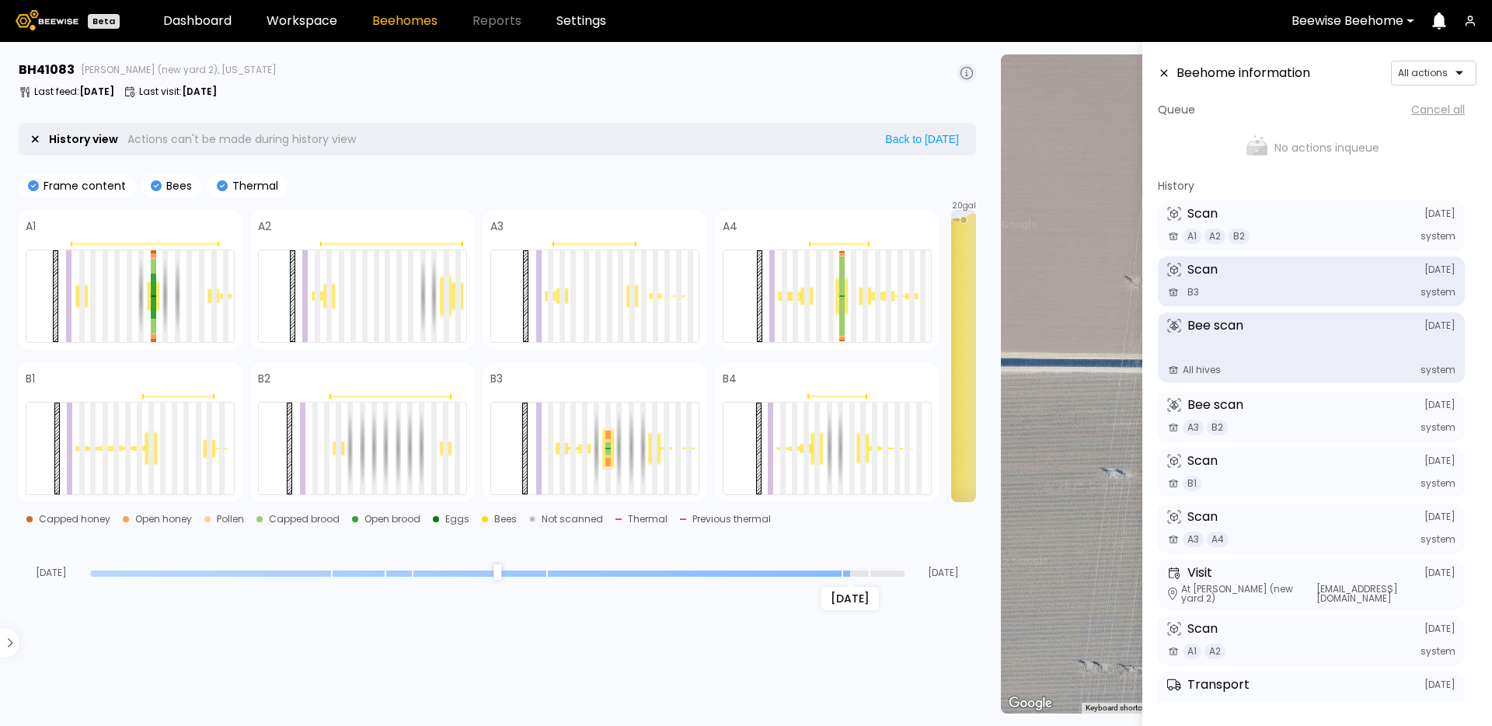
click at [852, 570] on input "range" at bounding box center [497, 573] width 814 height 6
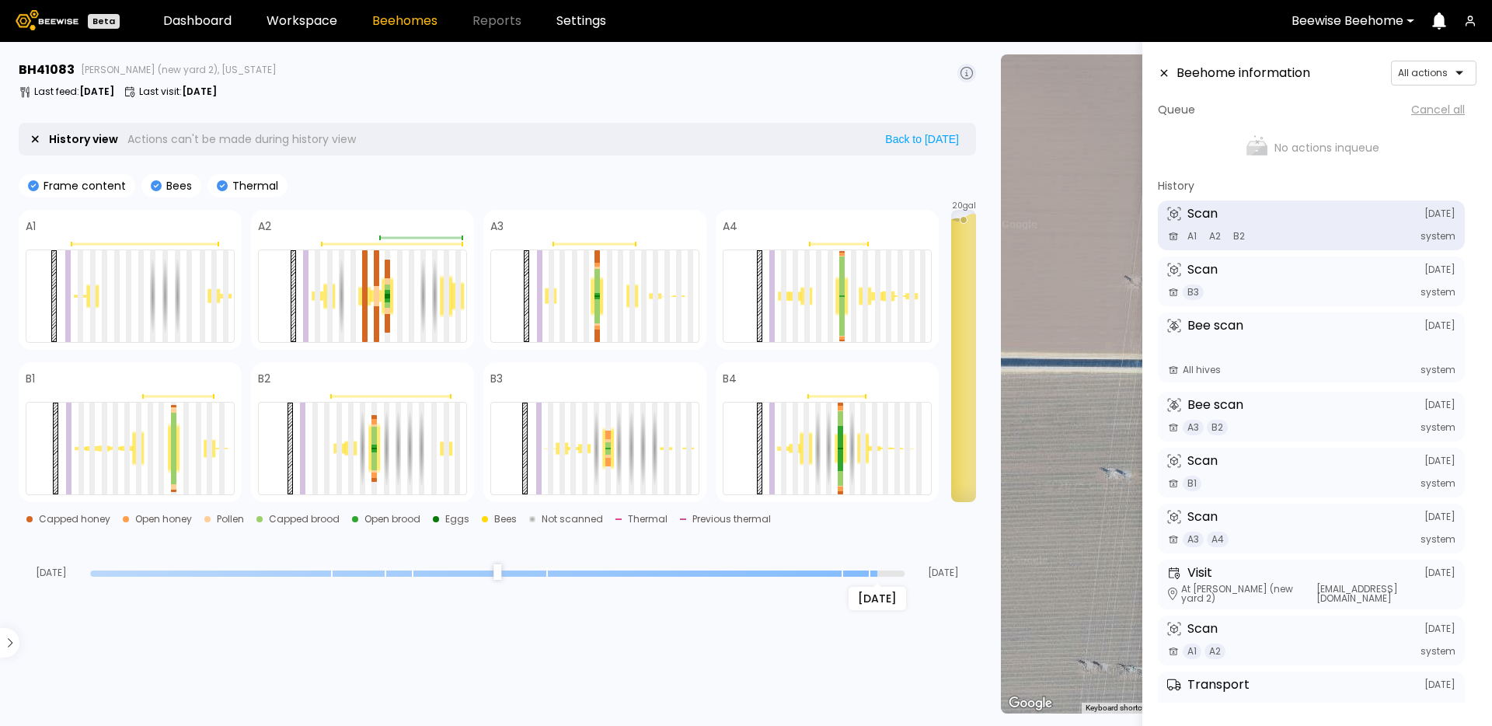
drag, startPoint x: 852, startPoint y: 570, endPoint x: 866, endPoint y: 577, distance: 15.3
type input "*"
click at [866, 577] on input "range" at bounding box center [497, 573] width 814 height 6
click at [1298, 233] on div "A1 A2 B2 system" at bounding box center [1311, 236] width 288 height 16
click at [1295, 274] on div "Scan August 24" at bounding box center [1311, 270] width 288 height 14
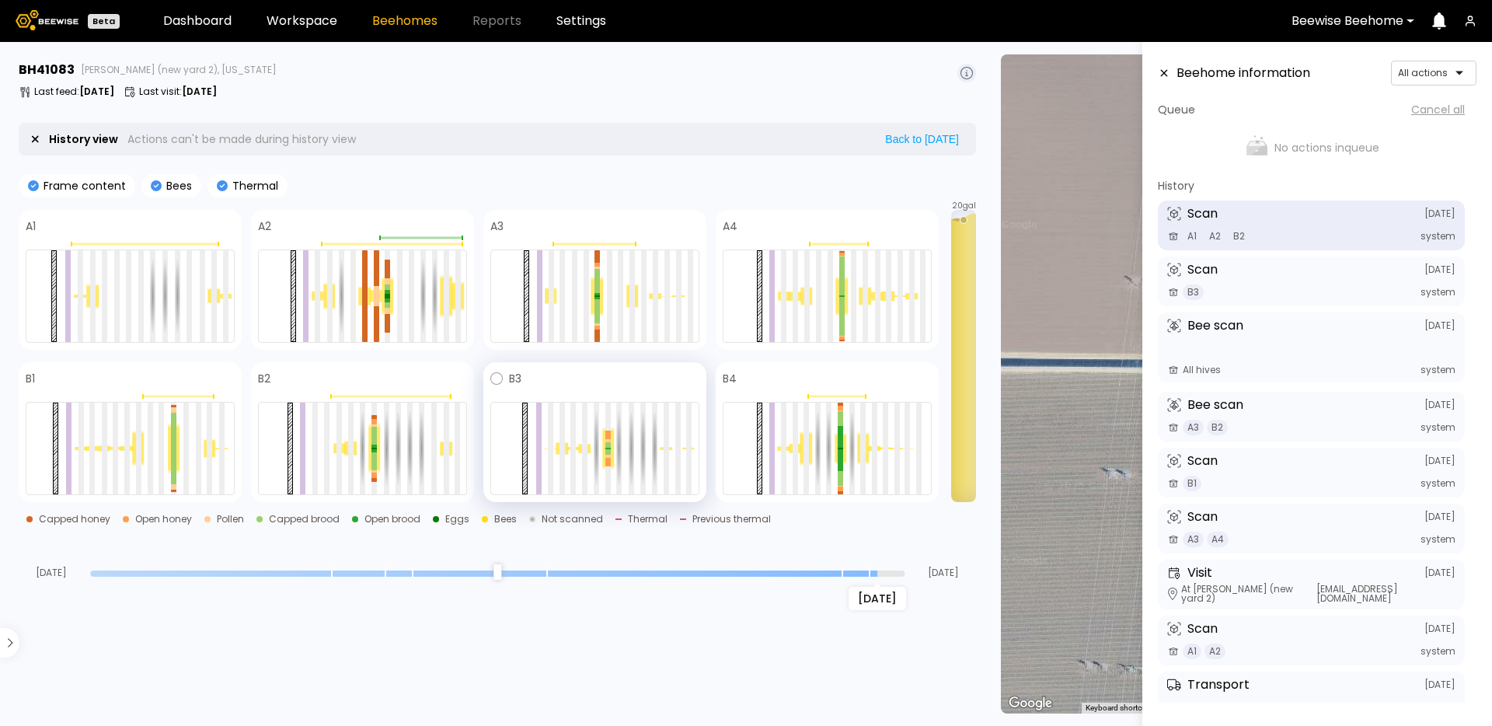
click at [561, 383] on span at bounding box center [610, 378] width 178 height 19
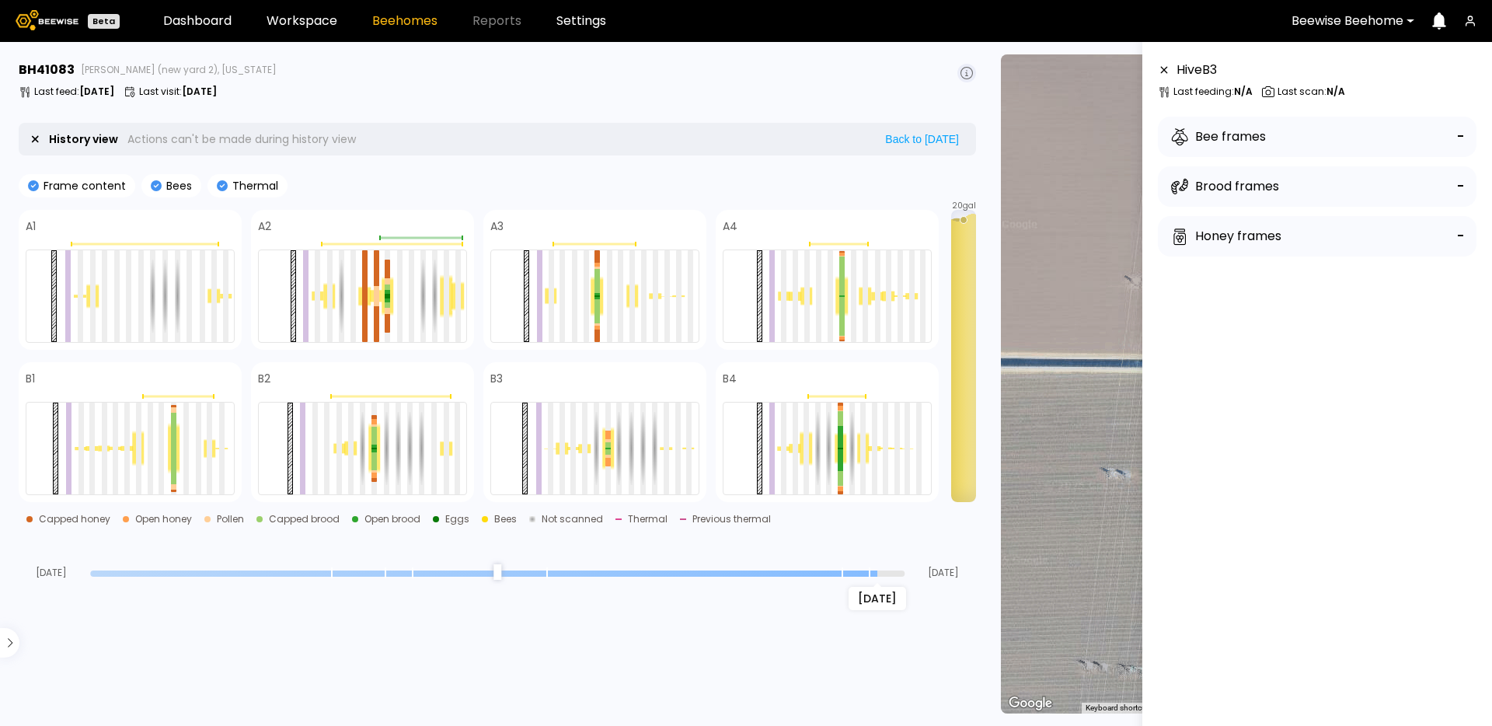
click at [1187, 91] on p "Last feeding : N/A" at bounding box center [1212, 91] width 79 height 9
click at [969, 67] on icon at bounding box center [966, 73] width 12 height 12
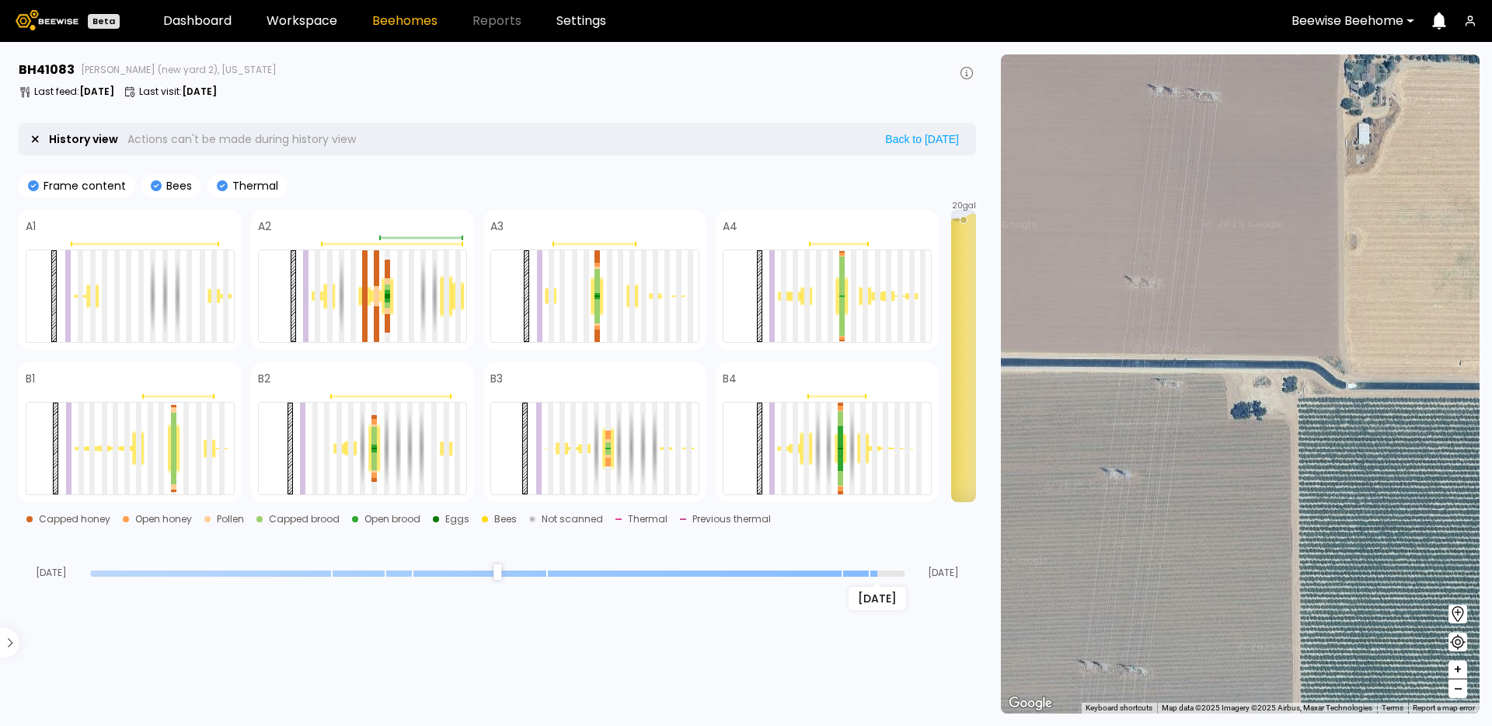
click at [969, 67] on icon at bounding box center [966, 73] width 12 height 12
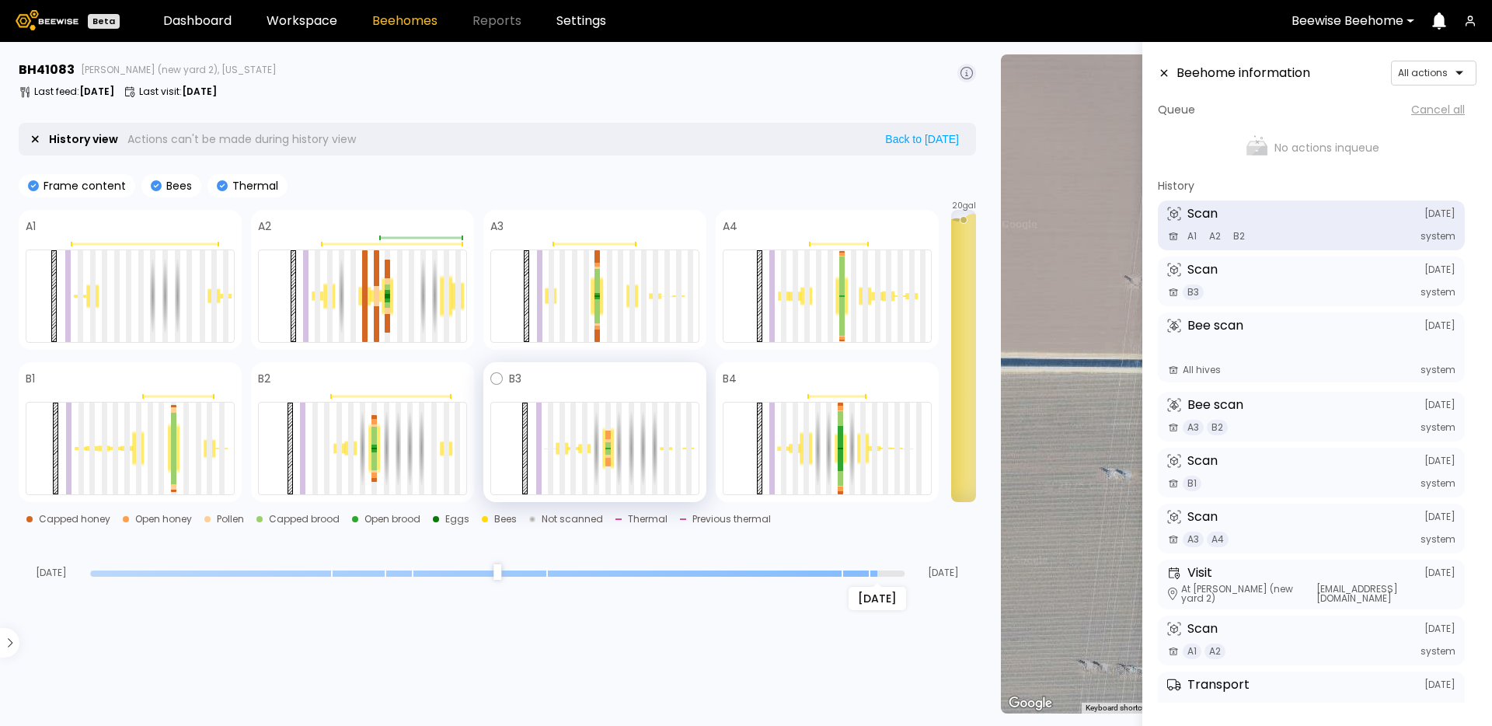
click at [607, 388] on div at bounding box center [594, 393] width 209 height 11
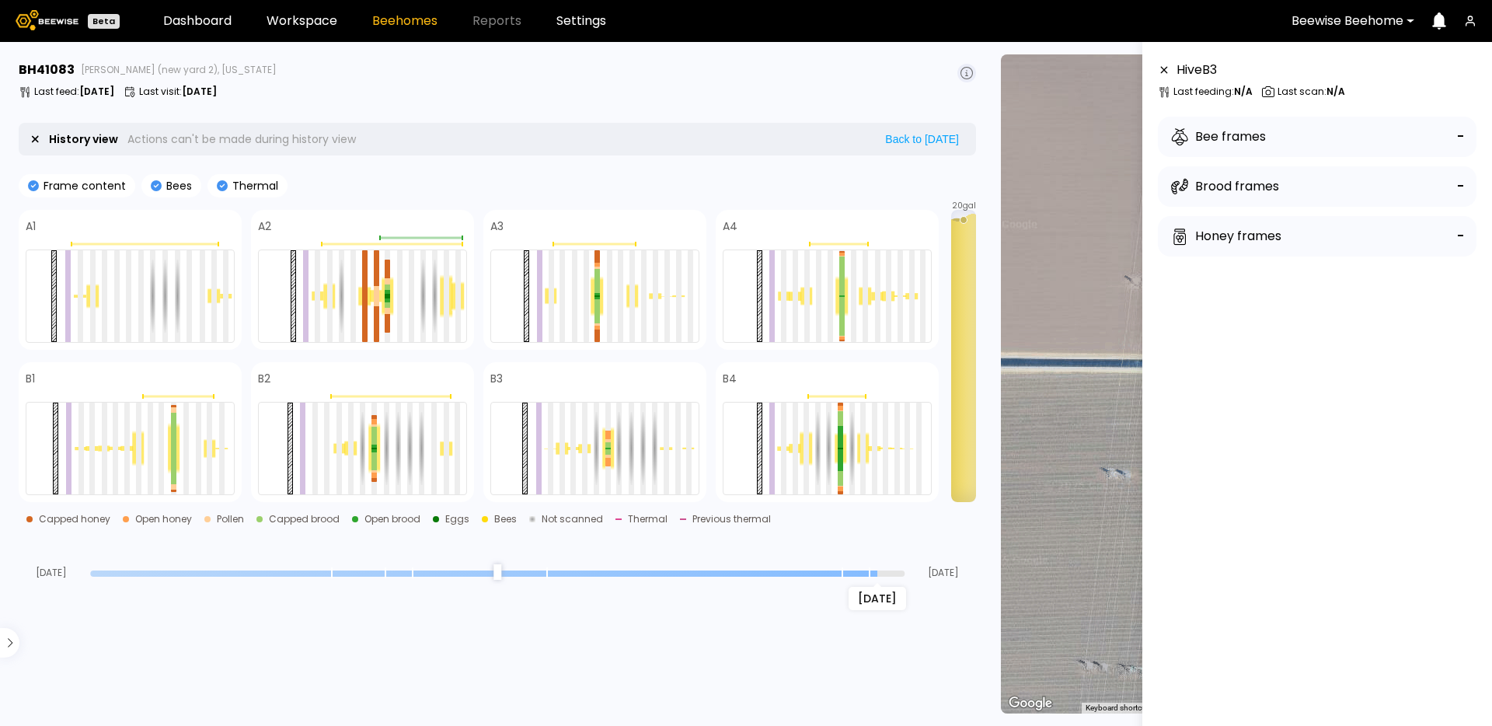
click at [624, 351] on div "A1 A2 A3 A4 B1 B2 B3 B4" at bounding box center [479, 356] width 920 height 292
click at [624, 361] on div "A1 A2 A3 A4 B1 B2 B3 B4" at bounding box center [479, 356] width 920 height 292
click at [990, 64] on section "← Move left → Move right ↑ Move up ↓ Move down + Zoom in - Zoom out Home Jump l…" at bounding box center [1240, 384] width 504 height 684
click at [997, 62] on section "← Move left → Move right ↑ Move up ↓ Move down + Zoom in - Zoom out Home Jump l…" at bounding box center [1240, 384] width 504 height 684
click at [982, 71] on section "BH 41083 Sievers (new yard 2), California Last feed : Aug 26 Last visit : Aug 0…" at bounding box center [498, 384] width 979 height 684
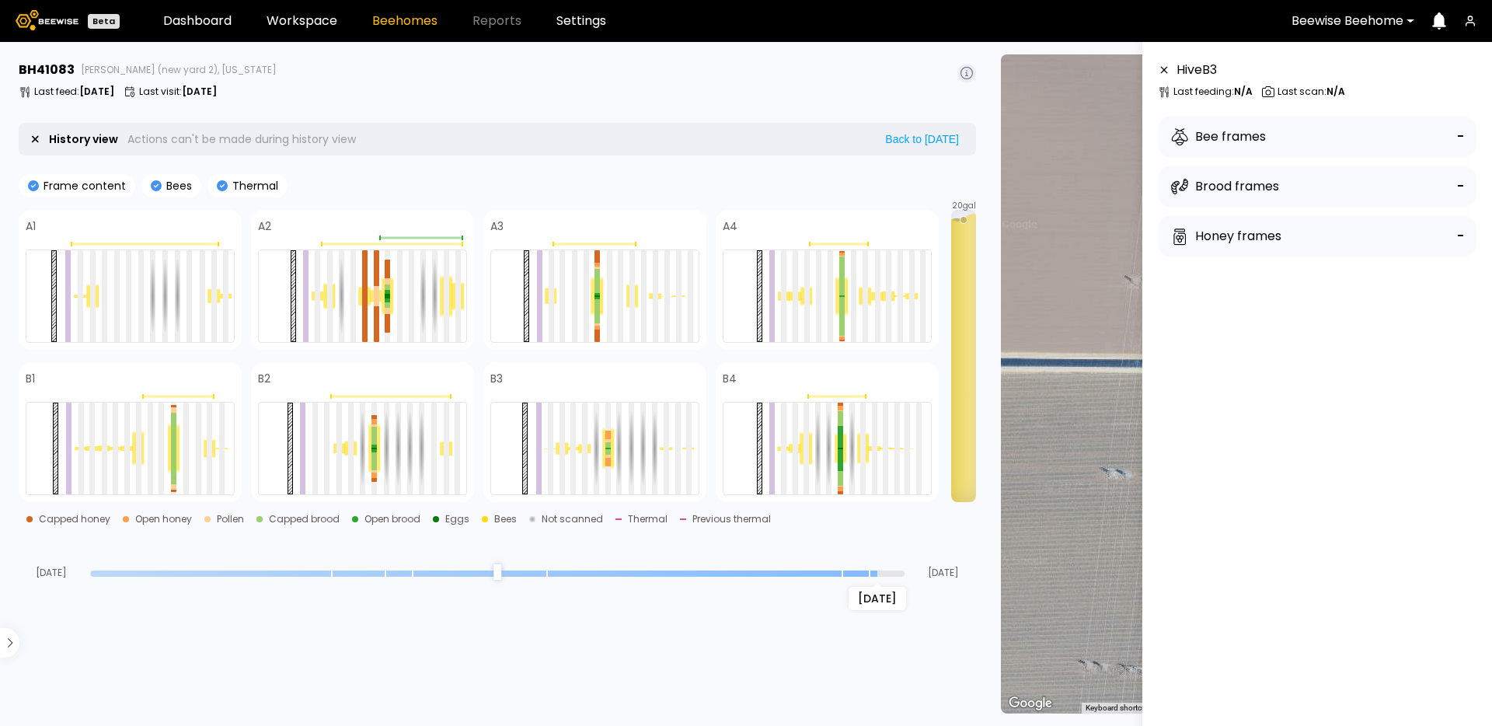
click at [955, 78] on div "BH 41083 Sievers (new yard 2), California" at bounding box center [497, 70] width 957 height 19
click at [962, 69] on icon at bounding box center [966, 73] width 12 height 12
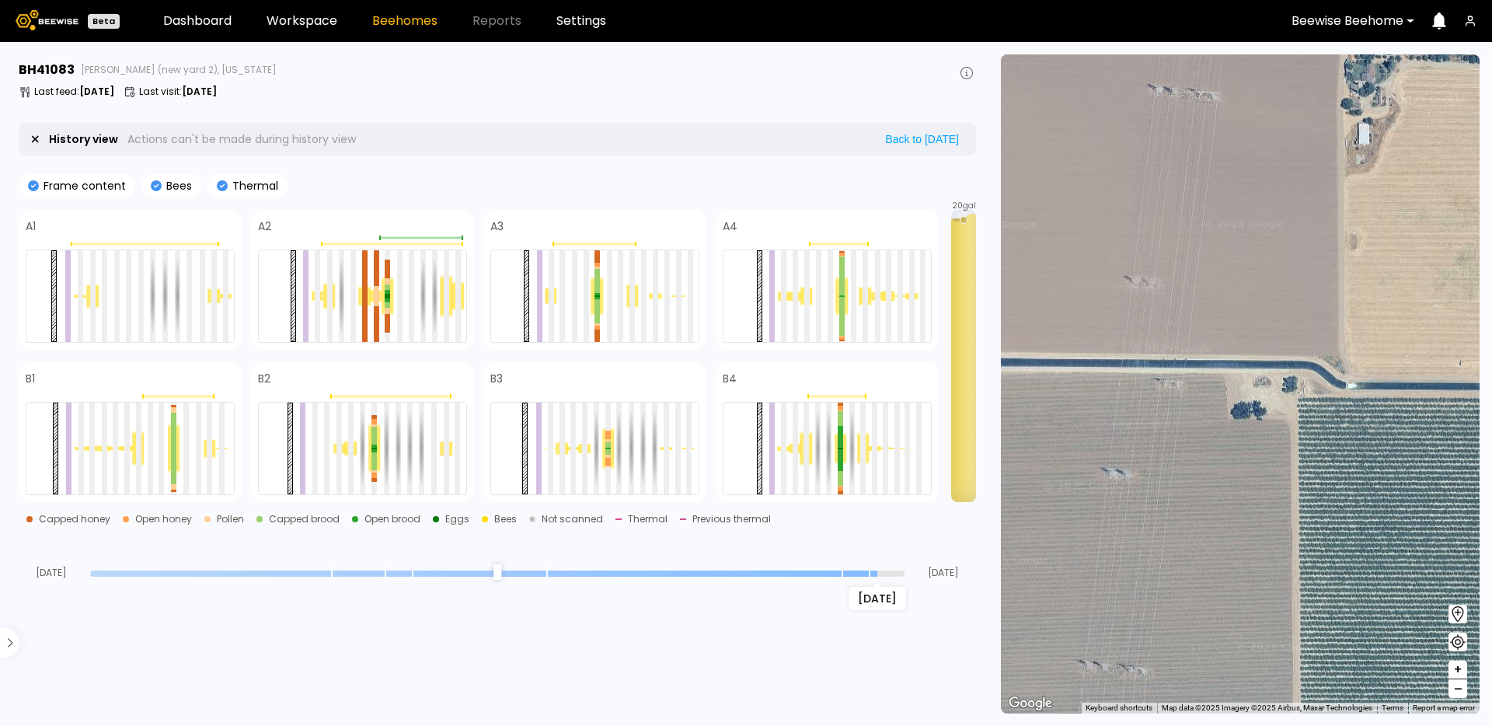
drag, startPoint x: 982, startPoint y: 91, endPoint x: 978, endPoint y: 79, distance: 12.3
click at [981, 89] on section "BH 41083 Sievers (new yard 2), California Last feed : Aug 26 Last visit : Aug 0…" at bounding box center [498, 384] width 979 height 684
click at [975, 75] on div "BH 41083 Sievers (new yard 2), California" at bounding box center [497, 70] width 957 height 19
click at [974, 73] on button at bounding box center [966, 73] width 19 height 19
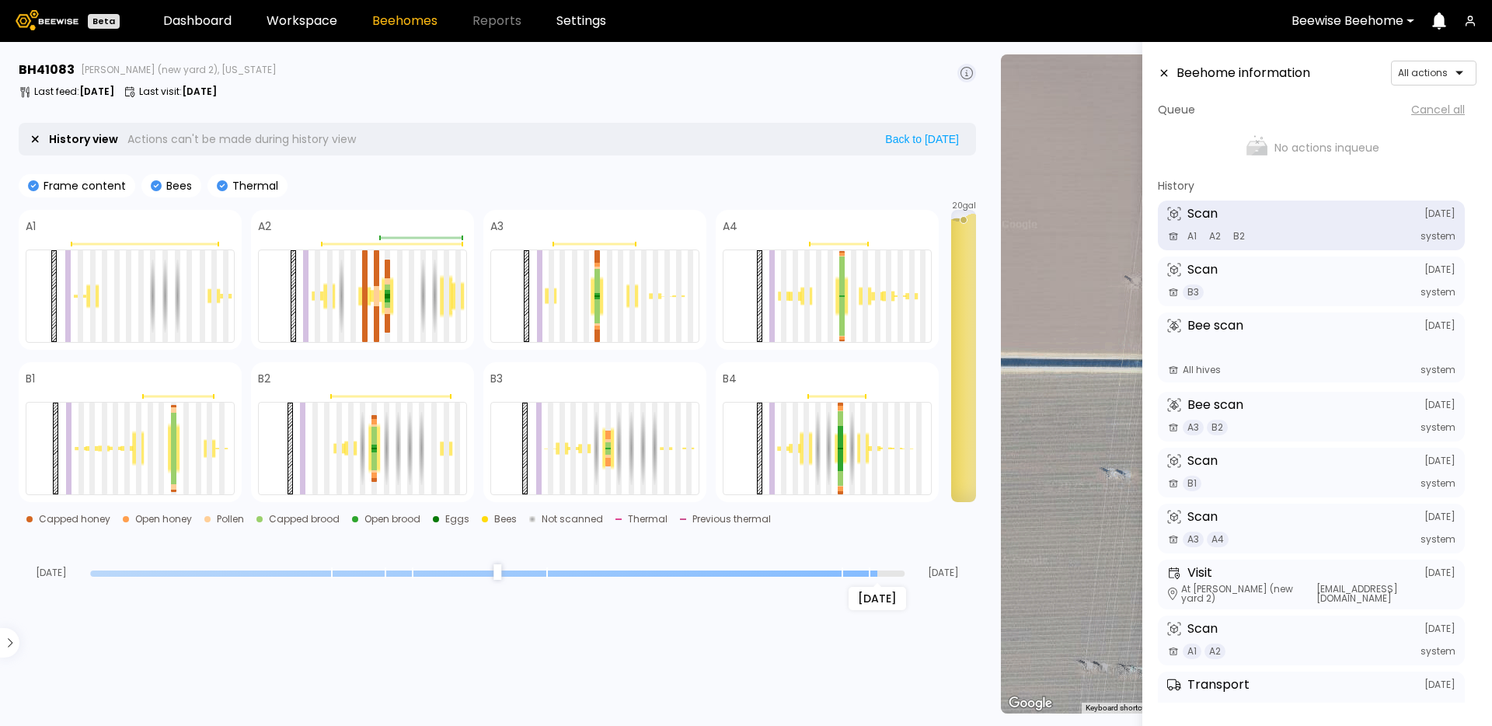
click at [1186, 82] on header "Beehome information All actions" at bounding box center [1317, 73] width 319 height 25
click at [1221, 277] on div "Scan August 24 B3 system" at bounding box center [1311, 281] width 307 height 50
click at [674, 384] on span at bounding box center [610, 378] width 178 height 19
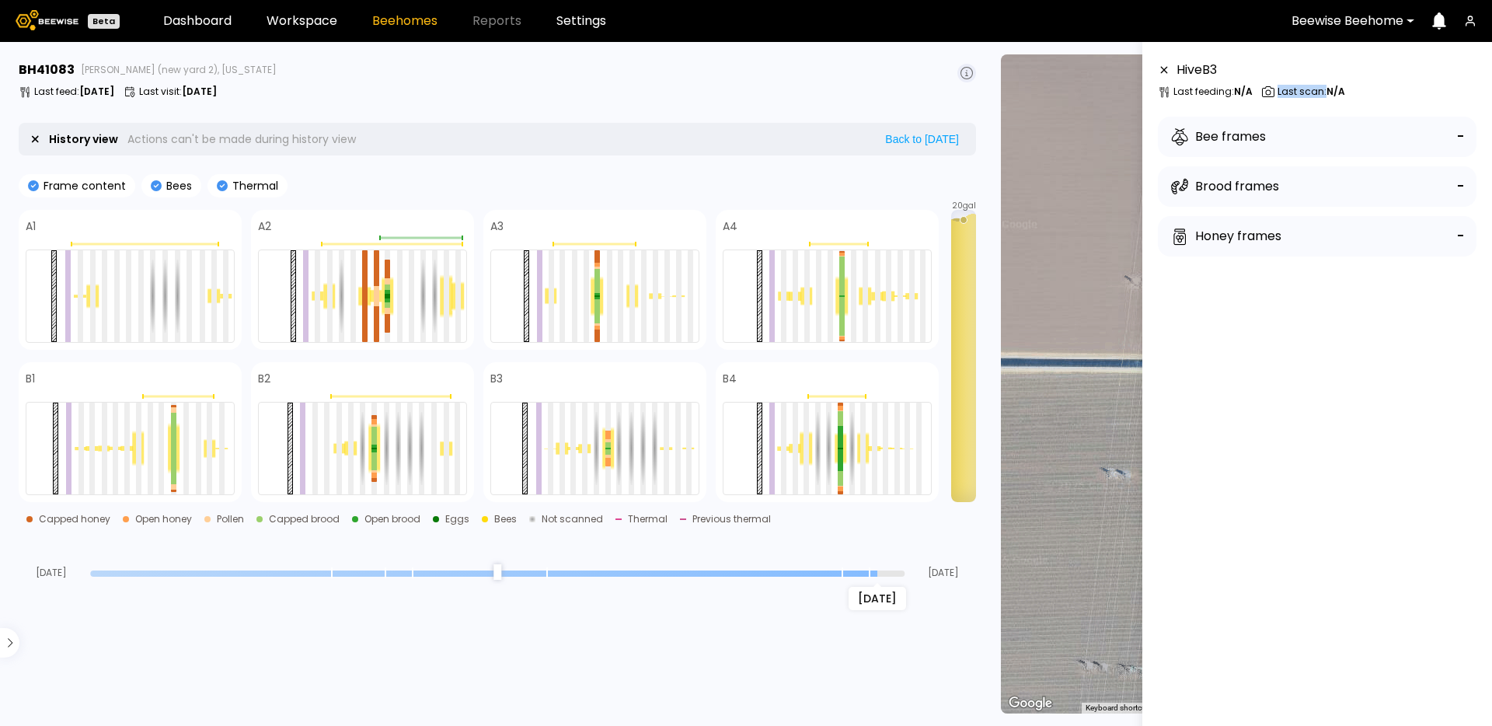
drag, startPoint x: 1323, startPoint y: 94, endPoint x: 1277, endPoint y: 93, distance: 45.9
click at [1277, 93] on p "Last scan : N/A" at bounding box center [1311, 91] width 68 height 9
copy p "Last scan :"
